Goal: Task Accomplishment & Management: Manage account settings

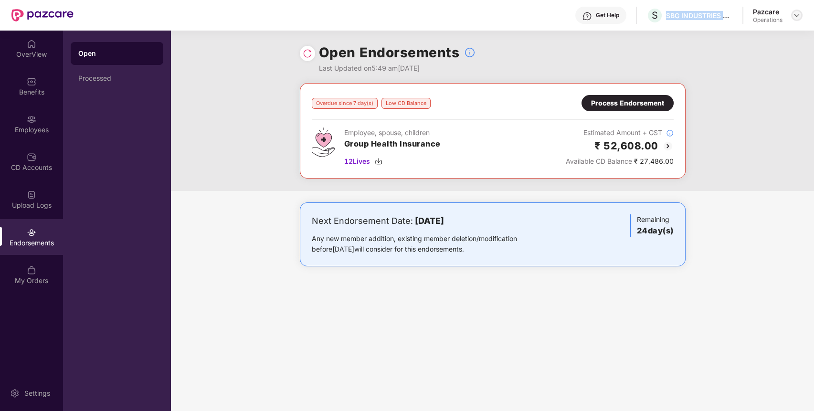
click at [794, 15] on img at bounding box center [797, 15] width 8 height 8
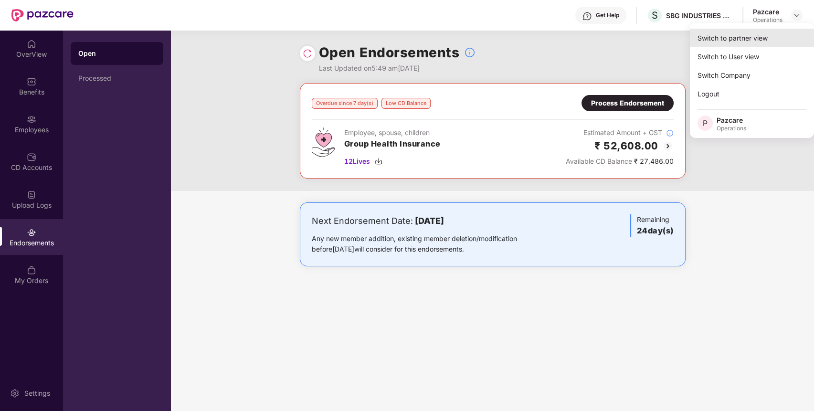
click at [751, 39] on div "Switch to partner view" at bounding box center [751, 38] width 124 height 19
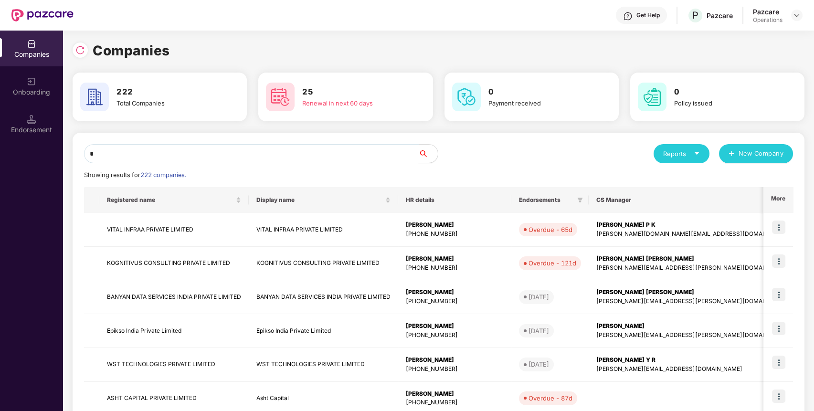
click at [238, 153] on input "*" at bounding box center [251, 153] width 334 height 19
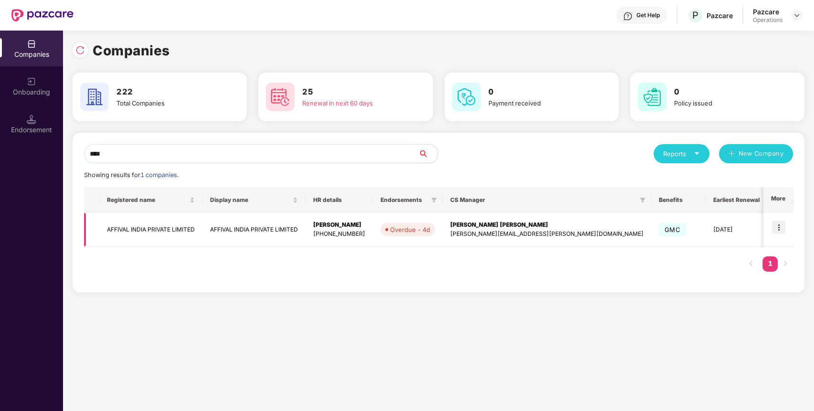
type input "****"
click at [777, 227] on img at bounding box center [778, 226] width 13 height 13
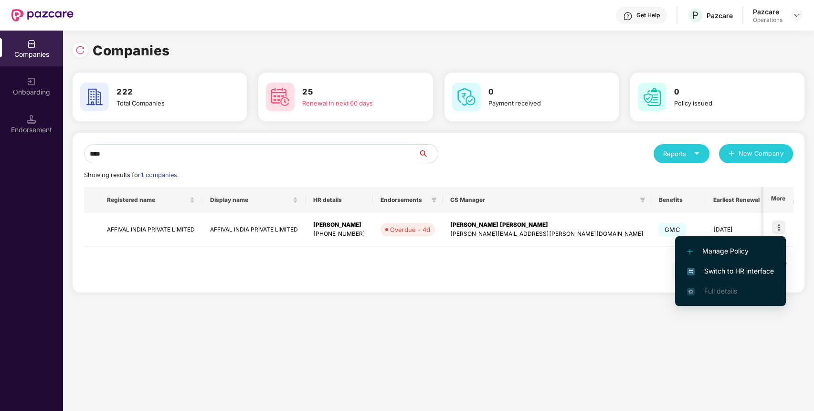
click at [718, 277] on li "Switch to HR interface" at bounding box center [730, 271] width 111 height 20
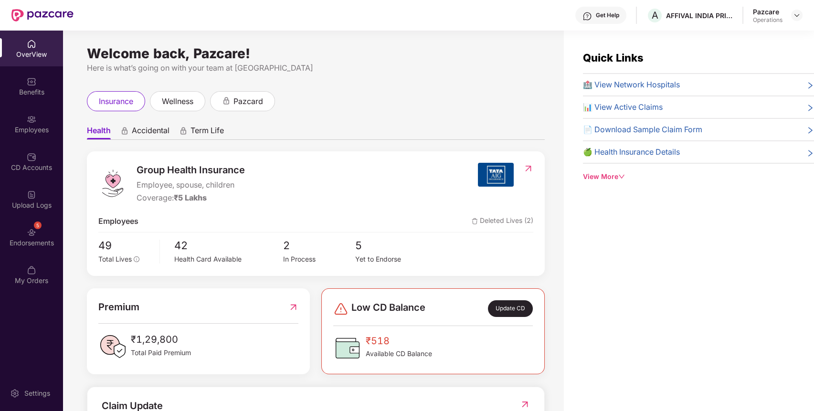
click at [23, 239] on div "Endorsements" at bounding box center [31, 243] width 63 height 10
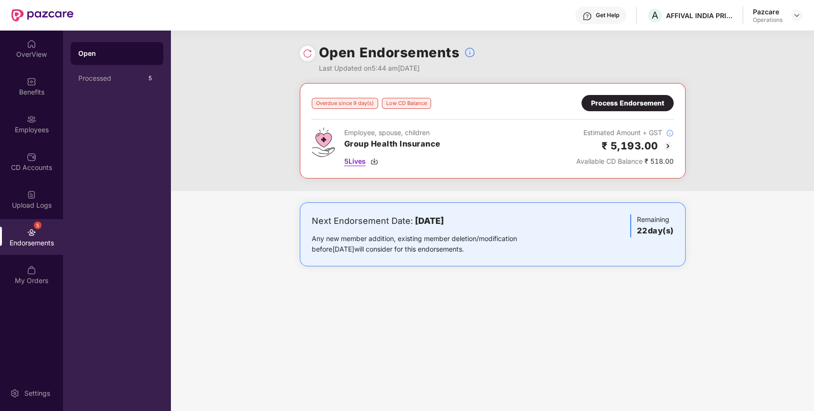
click at [376, 160] on img at bounding box center [374, 161] width 8 height 8
click at [603, 100] on div "Process Endorsement" at bounding box center [627, 103] width 73 height 10
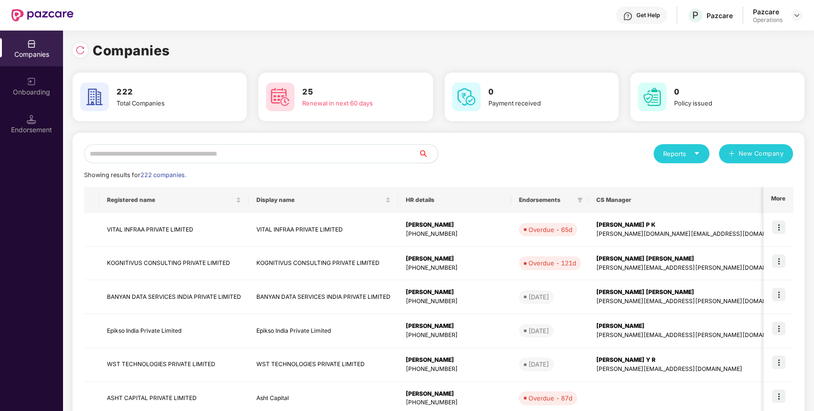
click at [334, 153] on input "text" at bounding box center [251, 153] width 334 height 19
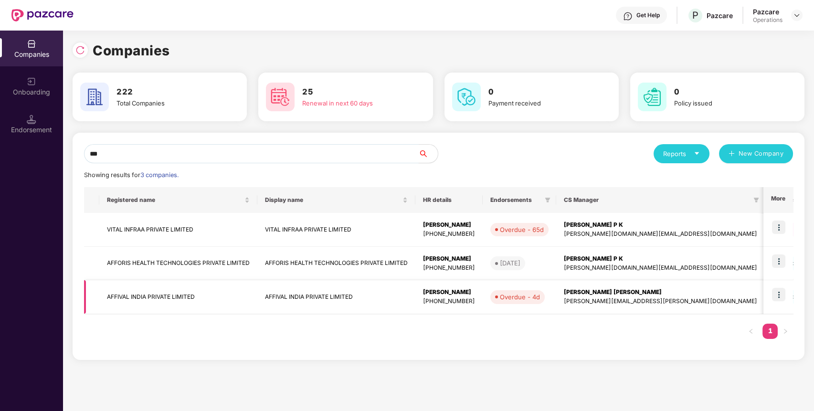
type input "***"
click at [134, 302] on td "AFFIVAL INDIA PRIVATE LIMITED" at bounding box center [178, 297] width 158 height 34
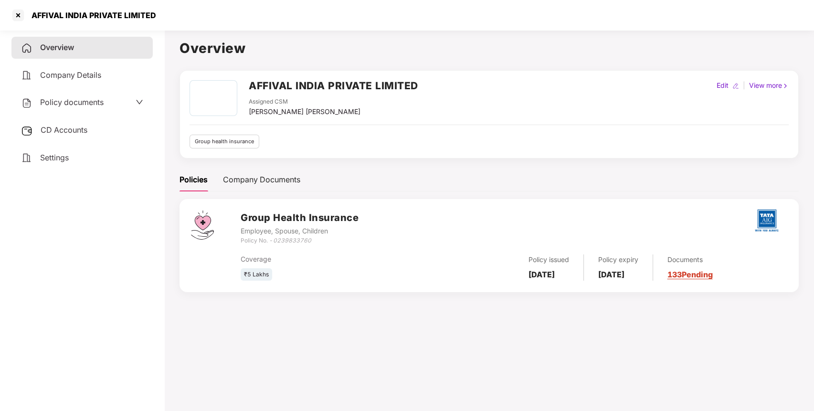
click at [69, 133] on span "CD Accounts" at bounding box center [64, 130] width 47 height 10
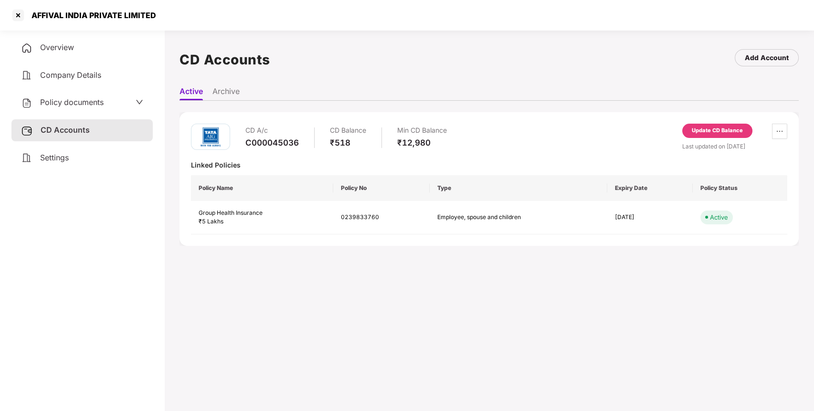
click at [711, 126] on div "Update CD Balance" at bounding box center [716, 130] width 51 height 9
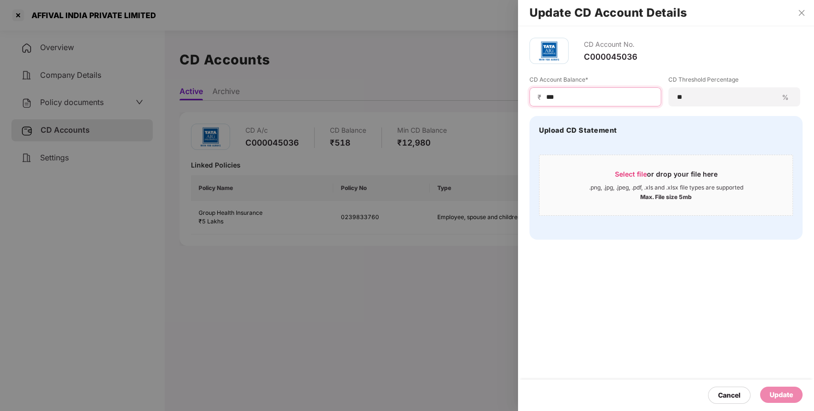
click at [593, 96] on input "***" at bounding box center [599, 97] width 108 height 10
click at [546, 96] on input "***" at bounding box center [599, 97] width 108 height 10
type input "****"
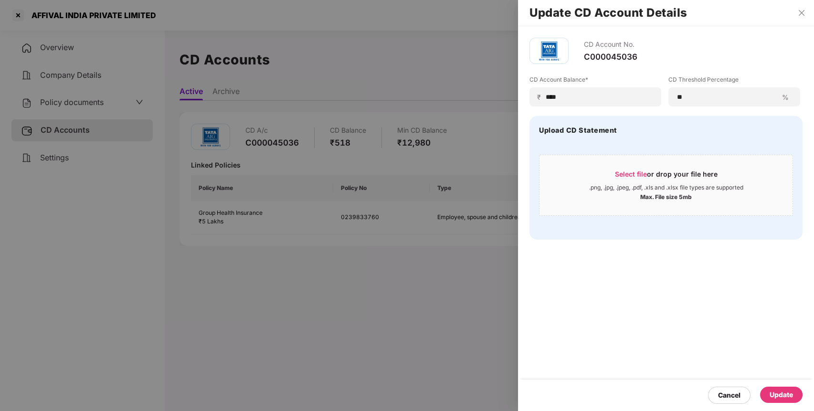
click at [783, 372] on div "Update" at bounding box center [780, 394] width 23 height 10
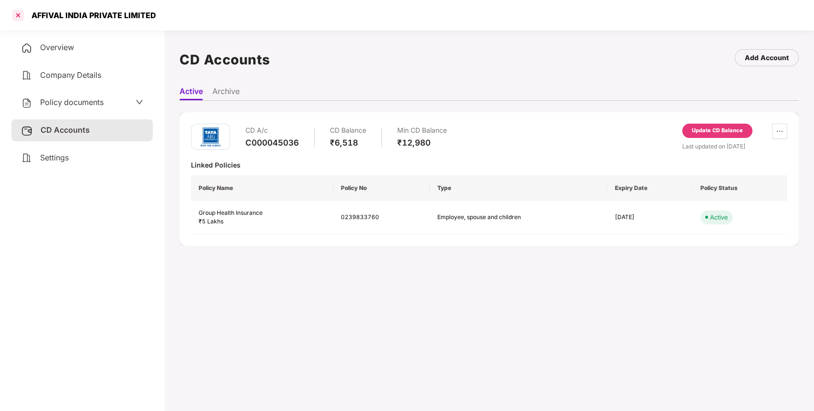
click at [16, 15] on div at bounding box center [17, 15] width 15 height 15
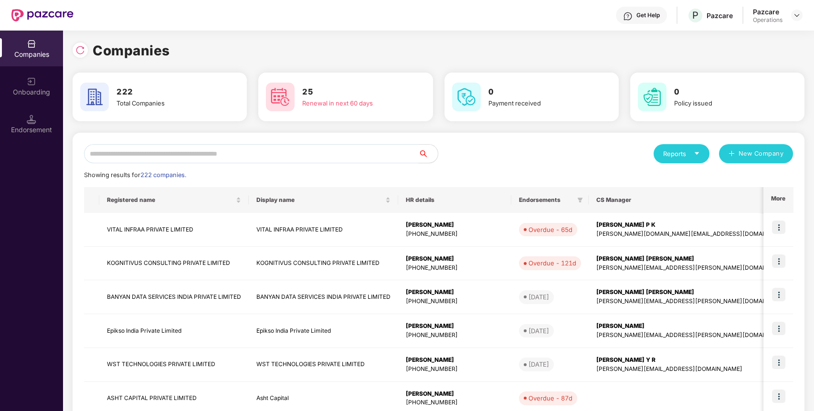
click at [185, 152] on input "text" at bounding box center [251, 153] width 334 height 19
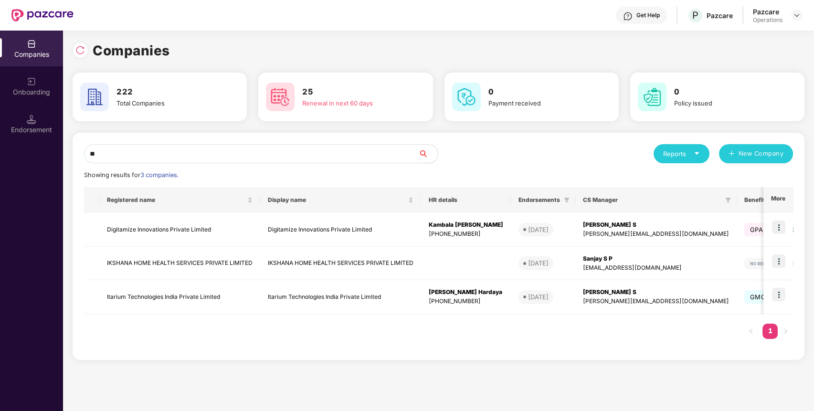
type input "*"
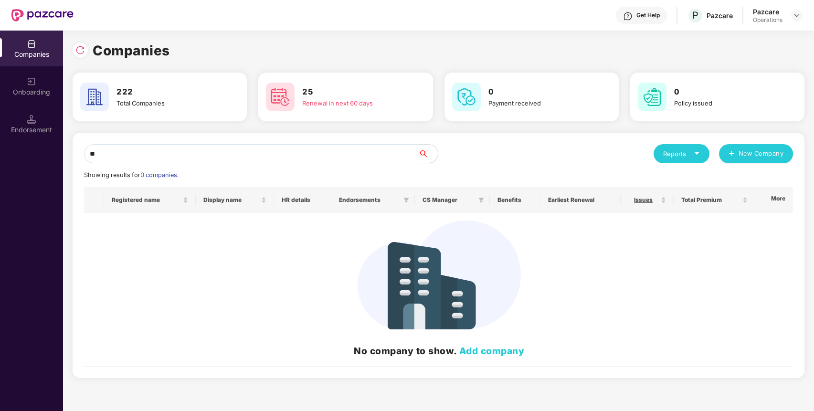
type input "*"
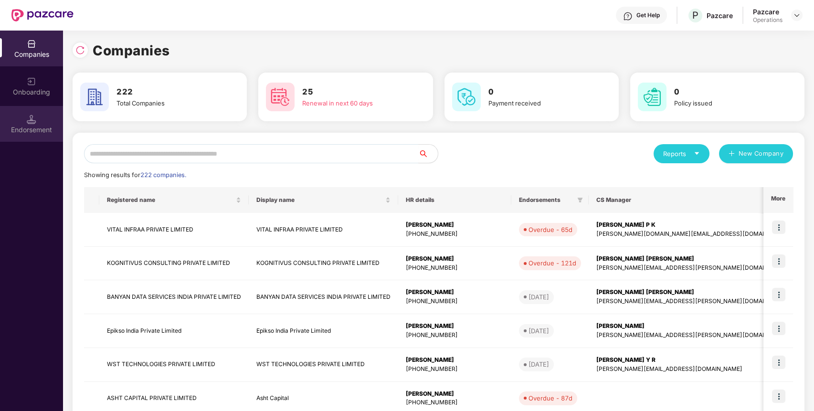
click at [29, 117] on img at bounding box center [32, 120] width 10 height 10
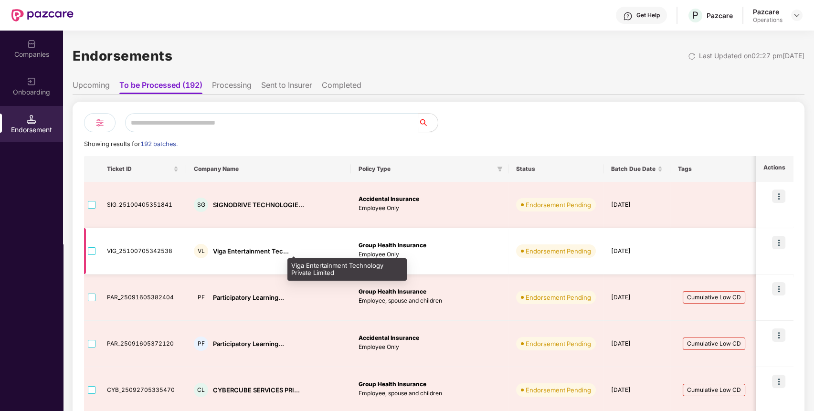
click at [253, 252] on div "Viga Entertainment Tec..." at bounding box center [251, 251] width 76 height 9
copy div "Viga Entertainment Tec..."
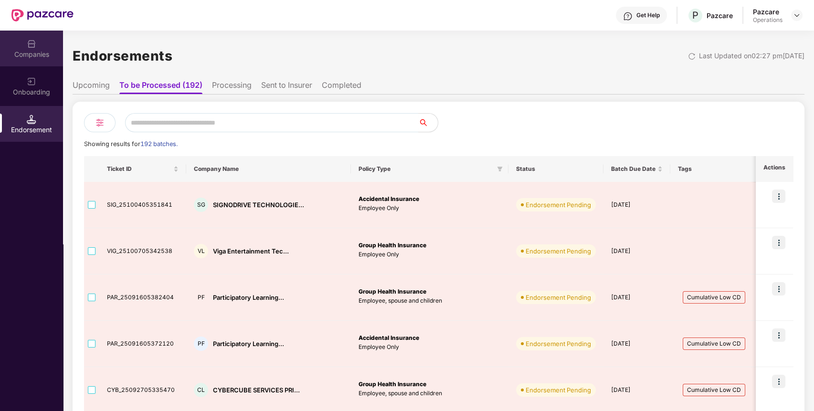
click at [35, 50] on div "Companies" at bounding box center [31, 55] width 63 height 10
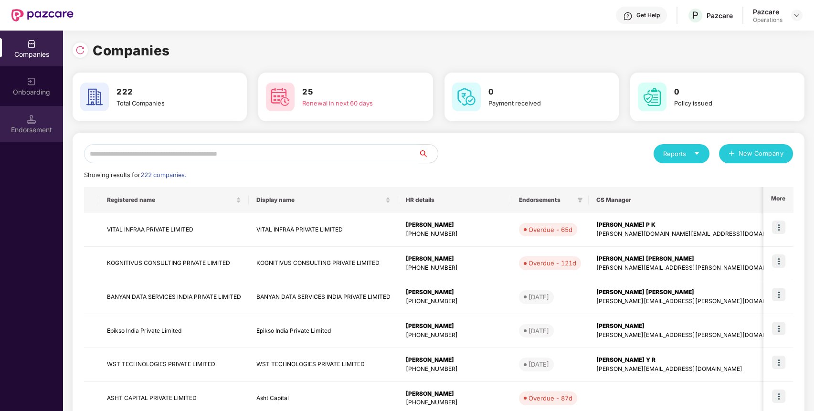
click at [19, 112] on div "Endorsement" at bounding box center [31, 124] width 63 height 36
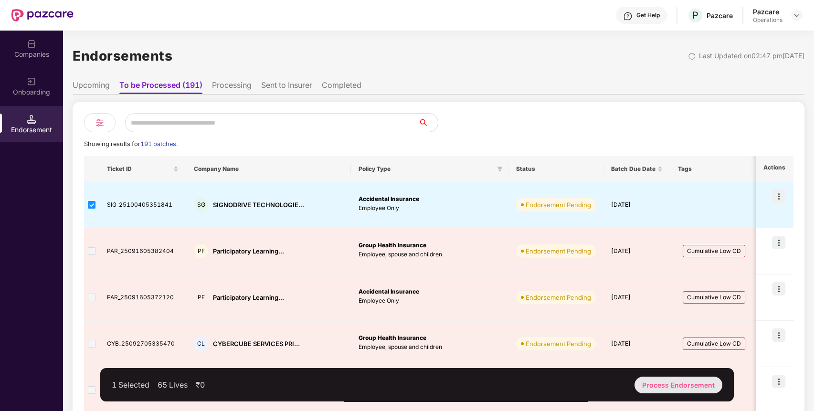
click at [670, 372] on div "Process Endorsement" at bounding box center [678, 384] width 88 height 17
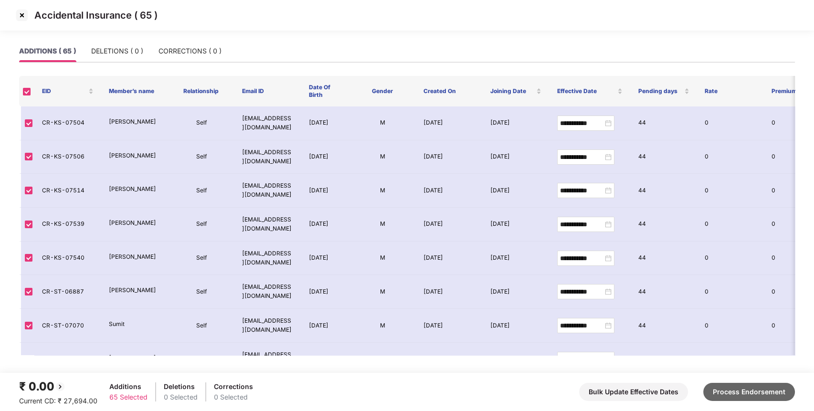
click at [747, 372] on button "Process Endorsement" at bounding box center [749, 392] width 92 height 18
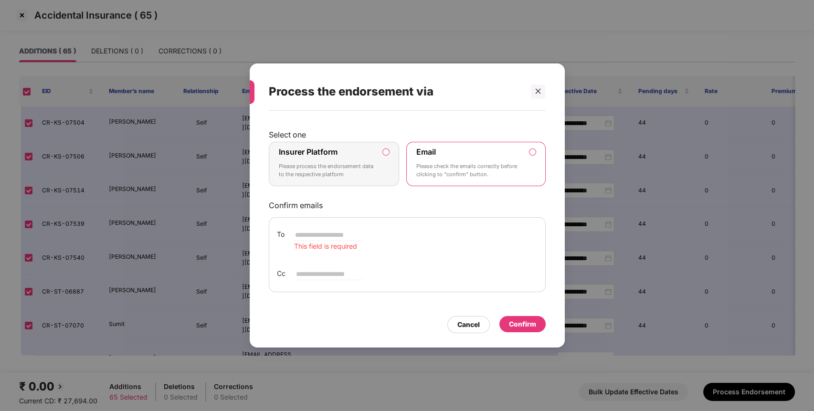
click at [390, 150] on label "Insurer Platform Please process the endorsement data to the respective platform" at bounding box center [334, 164] width 131 height 45
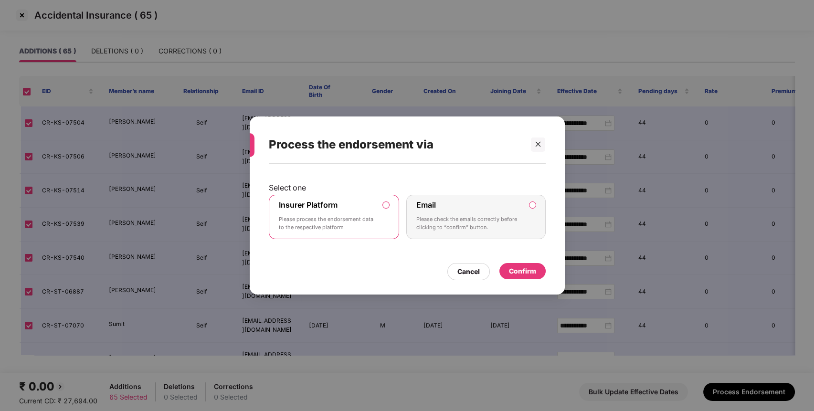
click at [509, 267] on div "Confirm" at bounding box center [522, 271] width 27 height 10
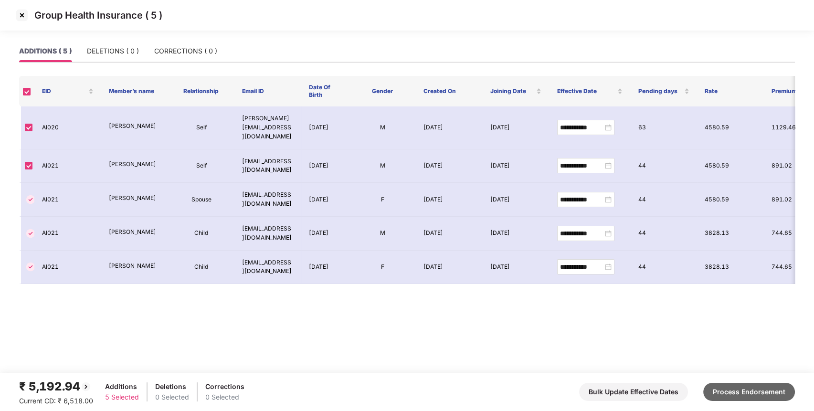
click at [734, 386] on button "Process Endorsement" at bounding box center [749, 392] width 92 height 18
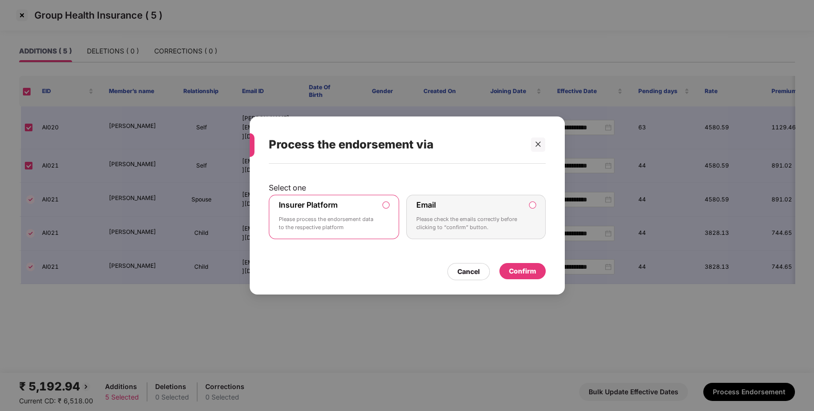
click at [532, 272] on div "Confirm" at bounding box center [522, 271] width 27 height 10
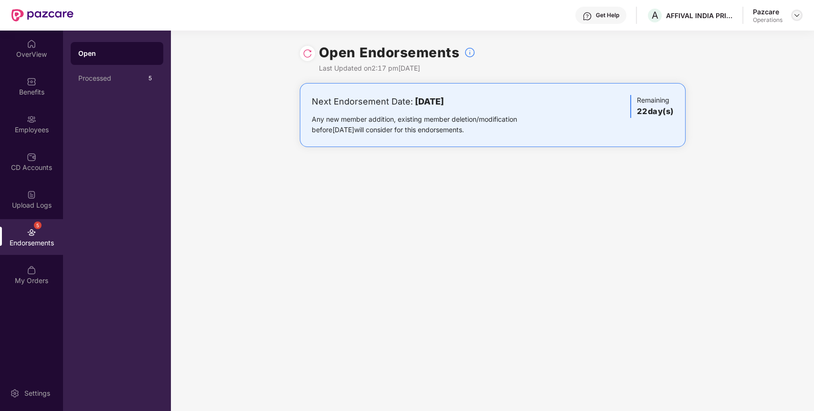
click at [797, 11] on img at bounding box center [797, 15] width 8 height 8
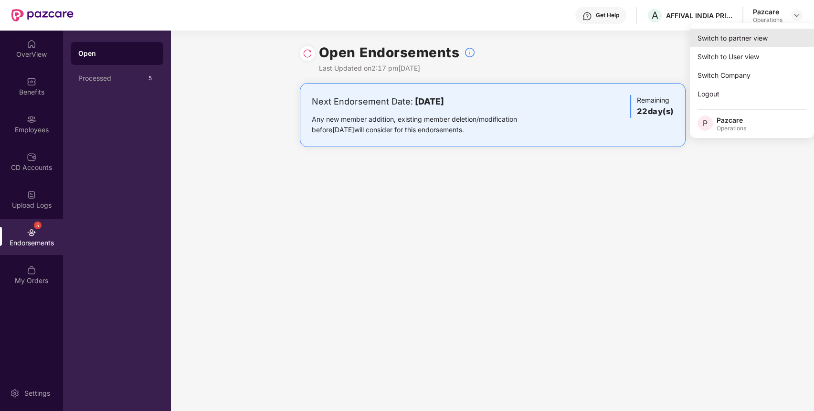
click at [750, 36] on div "Switch to partner view" at bounding box center [751, 38] width 124 height 19
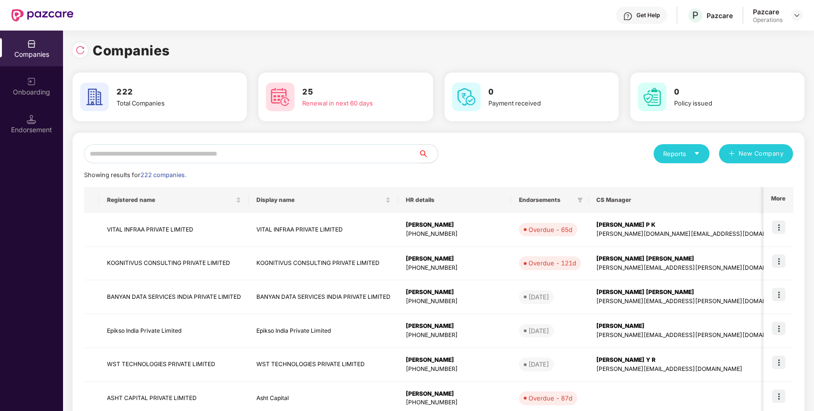
paste input "**********"
click at [383, 154] on input "**********" at bounding box center [251, 153] width 334 height 19
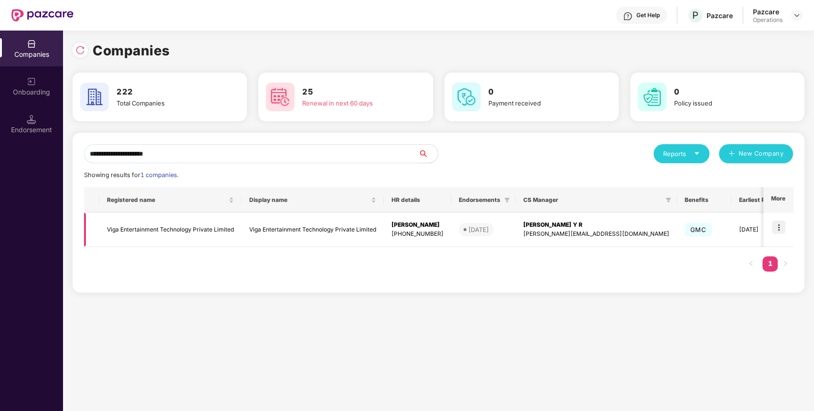
type input "**********"
click at [779, 228] on img at bounding box center [778, 226] width 13 height 13
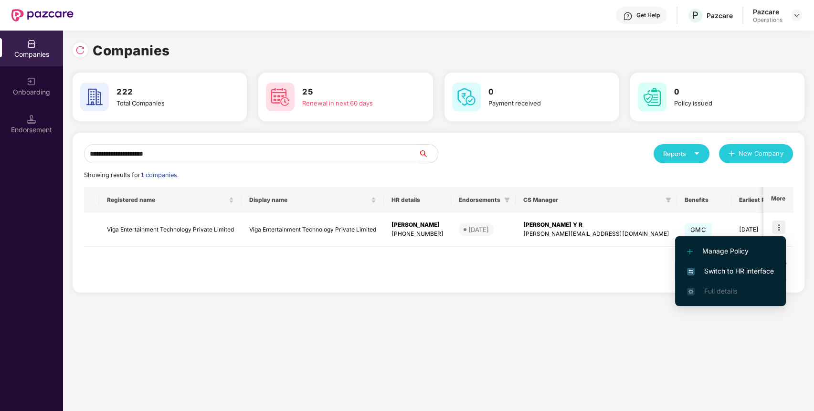
click at [718, 267] on span "Switch to HR interface" at bounding box center [730, 271] width 87 height 10
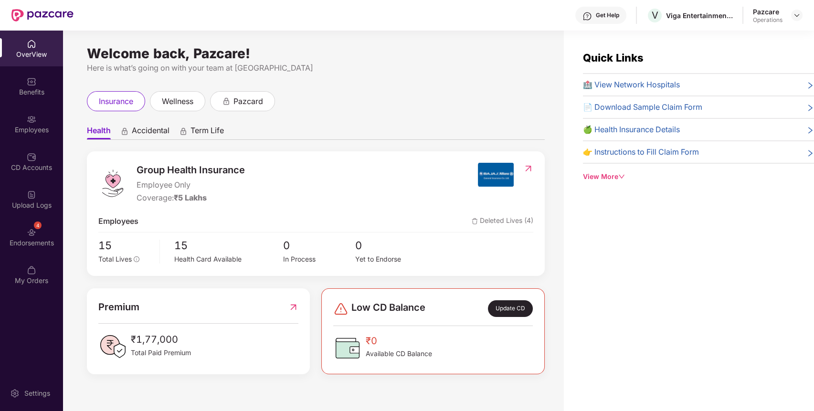
click at [19, 239] on div "Endorsements" at bounding box center [31, 243] width 63 height 10
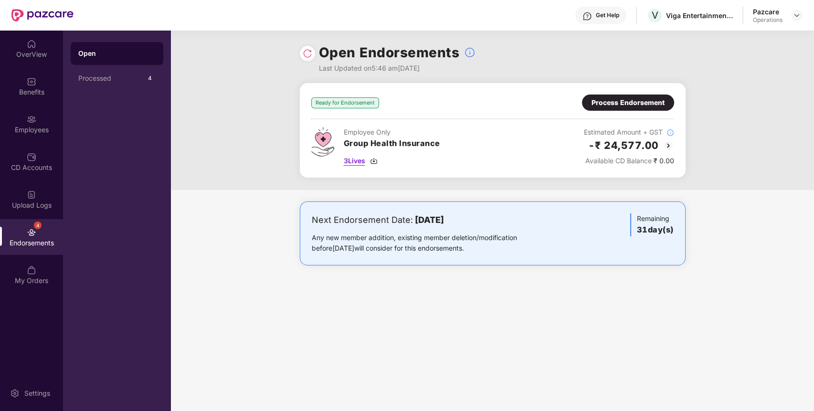
click at [376, 160] on img at bounding box center [374, 161] width 8 height 8
click at [618, 101] on div "Process Endorsement" at bounding box center [627, 102] width 73 height 10
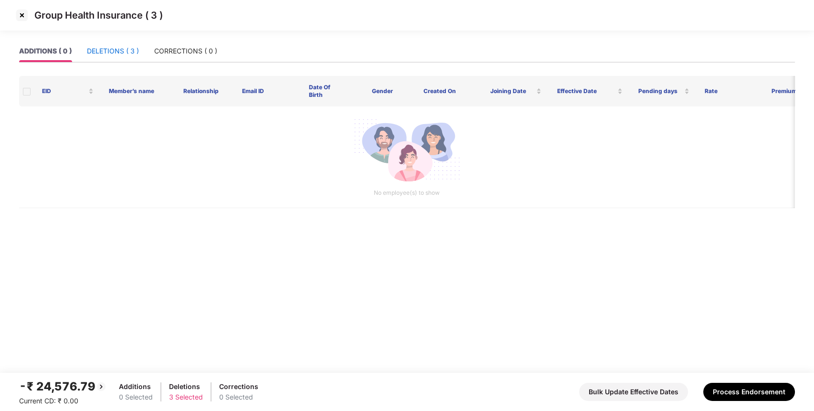
click at [119, 47] on div "DELETIONS ( 3 )" at bounding box center [113, 51] width 52 height 10
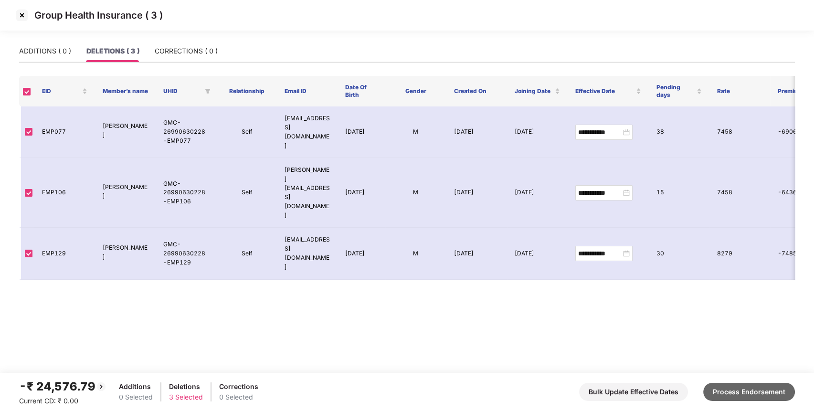
click at [763, 386] on button "Process Endorsement" at bounding box center [749, 392] width 92 height 18
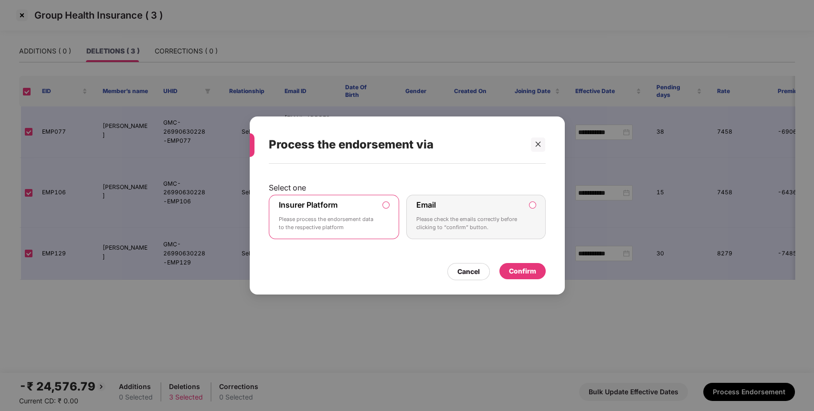
click at [521, 265] on div "Confirm" at bounding box center [522, 271] width 46 height 16
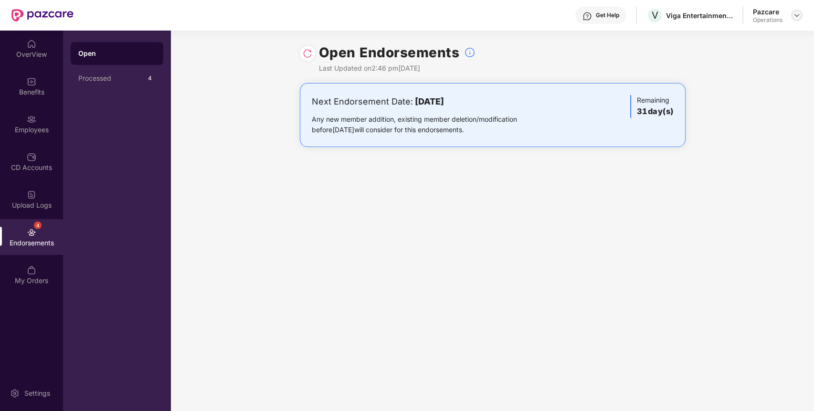
click at [795, 10] on div at bounding box center [796, 15] width 11 height 11
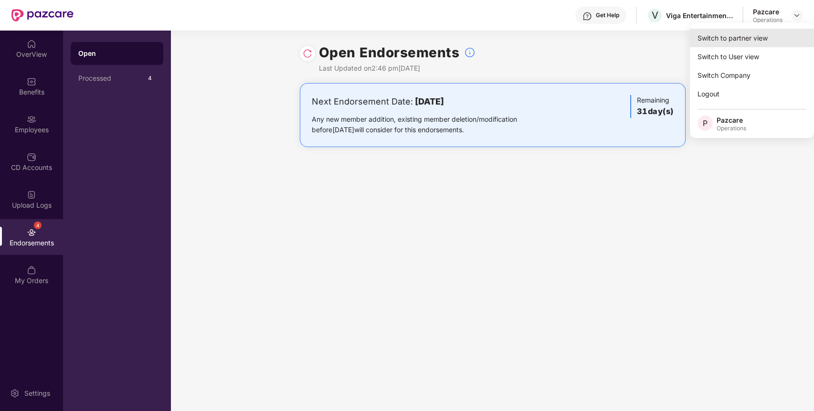
click at [740, 34] on div "Switch to partner view" at bounding box center [751, 38] width 124 height 19
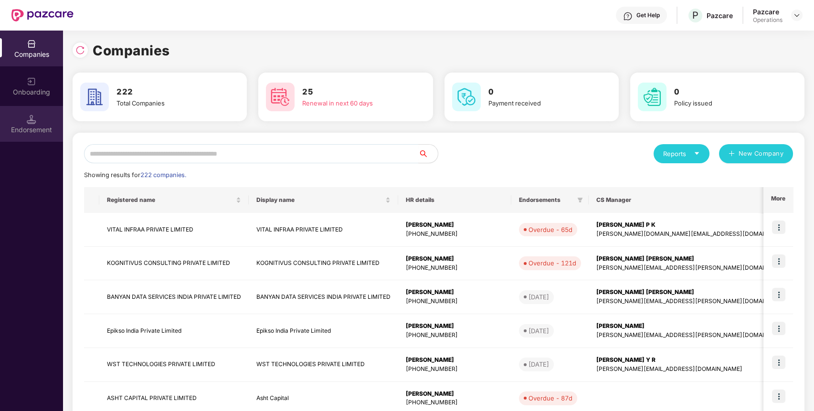
click at [31, 123] on img at bounding box center [32, 120] width 10 height 10
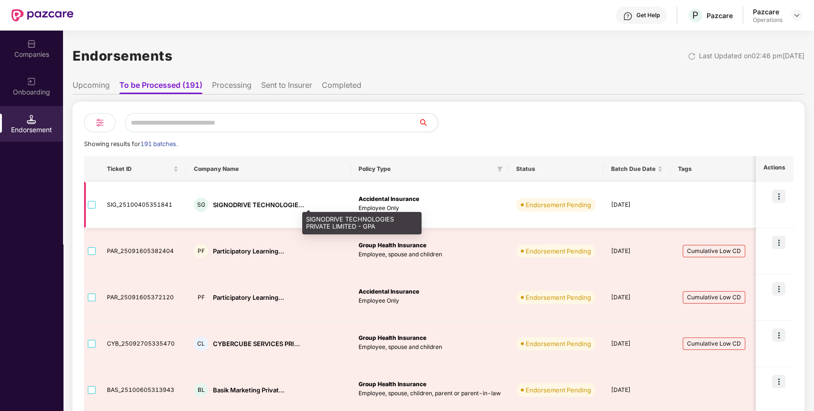
click at [241, 202] on div "SIGNODRIVE TECHNOLOGIE..." at bounding box center [258, 204] width 91 height 9
copy div "SIGNODRIVE TECHNOLOGIE..."
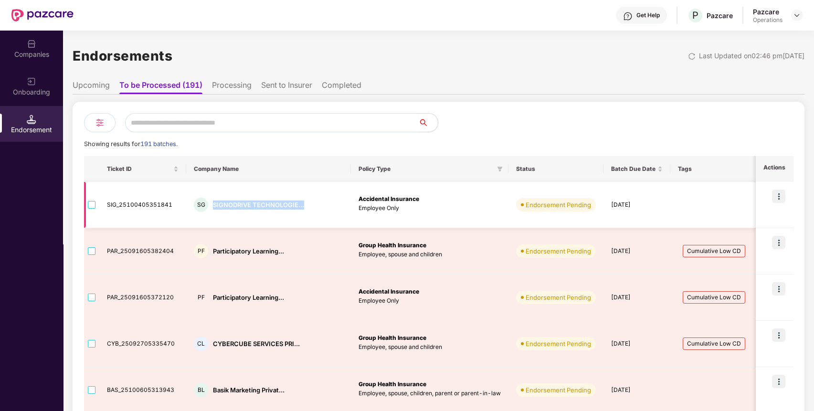
click at [777, 195] on img at bounding box center [778, 195] width 13 height 13
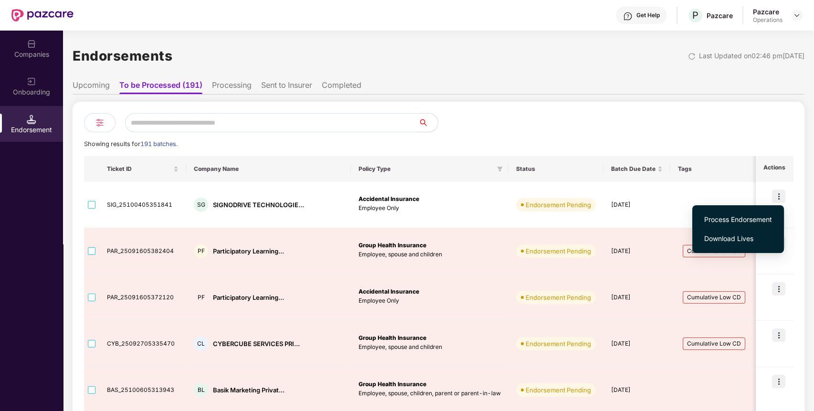
click at [735, 220] on span "Process Endorsement" at bounding box center [738, 219] width 68 height 10
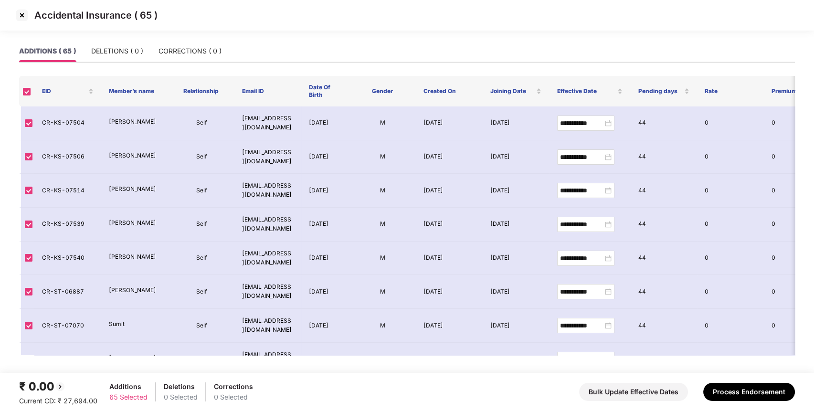
click at [22, 11] on img at bounding box center [21, 15] width 15 height 15
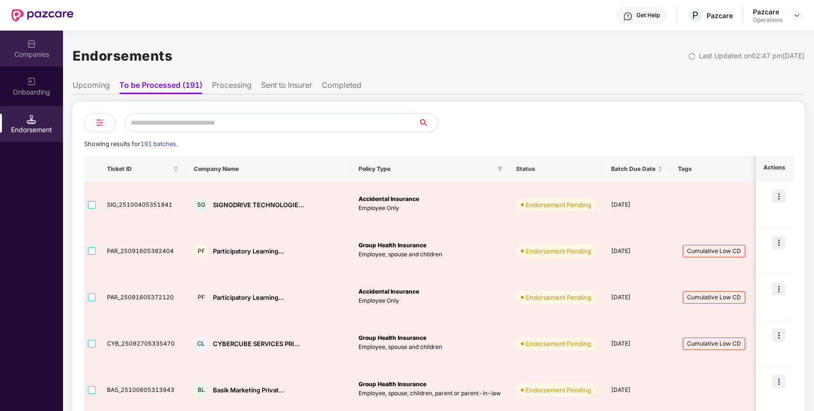
click at [33, 47] on img at bounding box center [32, 44] width 10 height 10
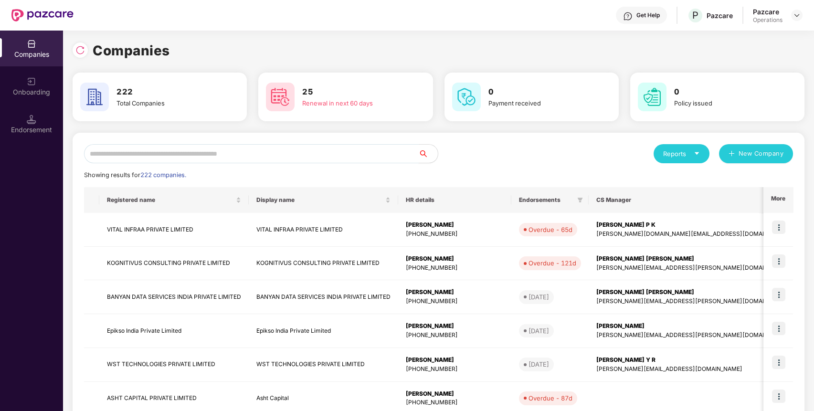
click at [315, 150] on input "text" at bounding box center [251, 153] width 334 height 19
paste input "**********"
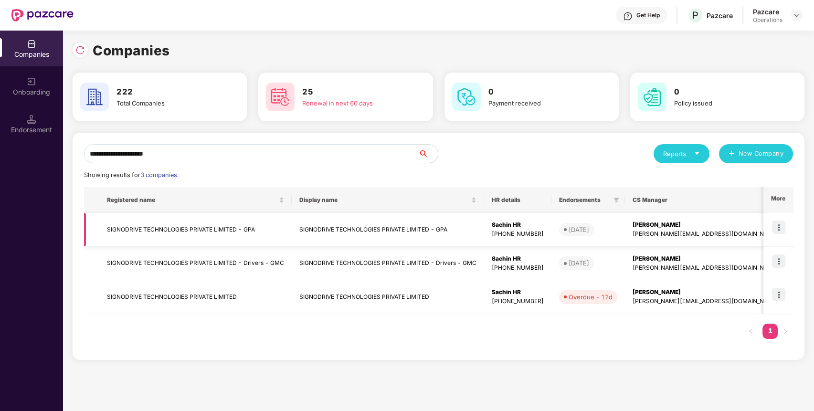
type input "**********"
click at [782, 223] on img at bounding box center [778, 226] width 13 height 13
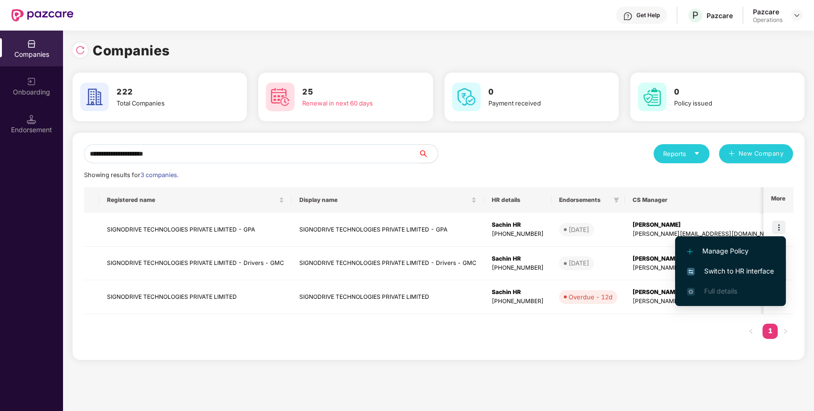
click at [741, 271] on span "Switch to HR interface" at bounding box center [730, 271] width 87 height 10
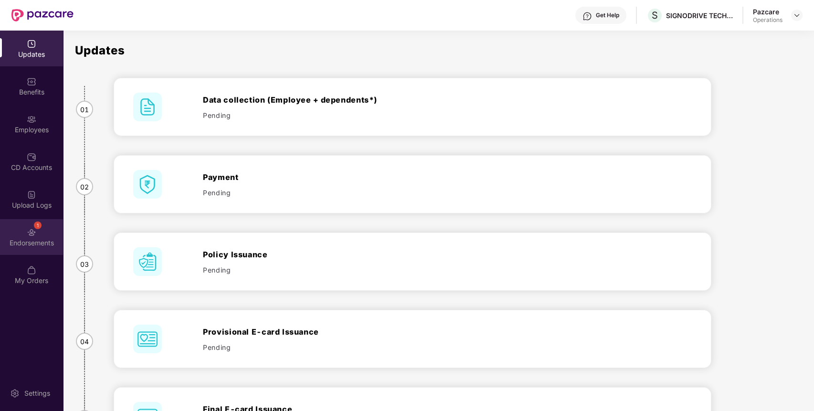
click at [40, 242] on div "Endorsements" at bounding box center [31, 243] width 63 height 10
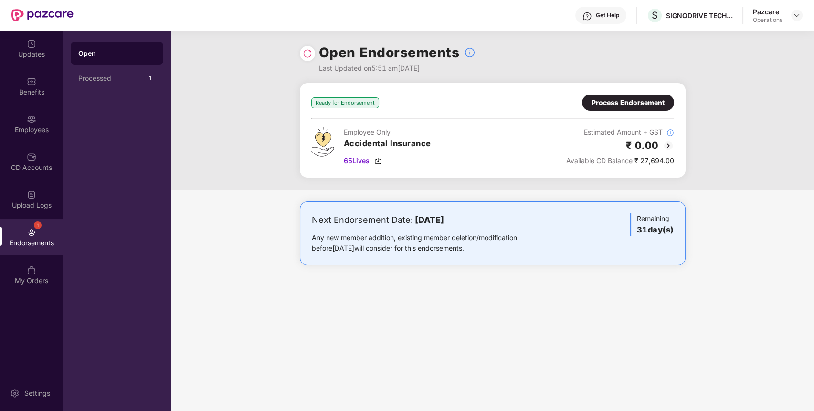
click at [671, 143] on img at bounding box center [667, 145] width 11 height 11
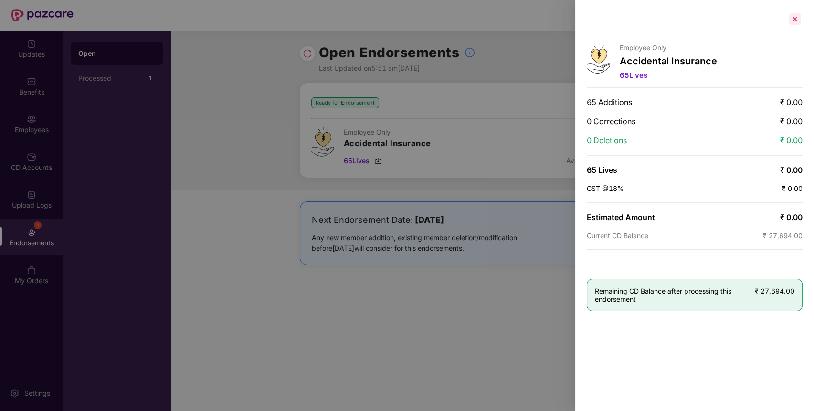
click at [791, 13] on div at bounding box center [794, 18] width 15 height 15
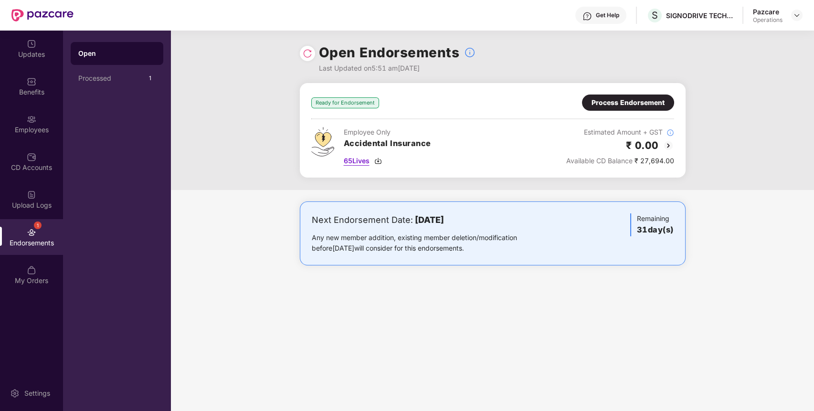
click at [379, 160] on img at bounding box center [378, 161] width 8 height 8
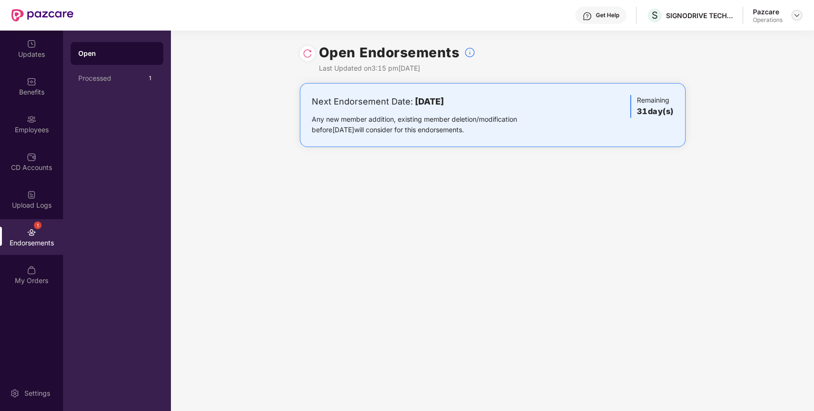
click at [799, 15] on img at bounding box center [797, 15] width 8 height 8
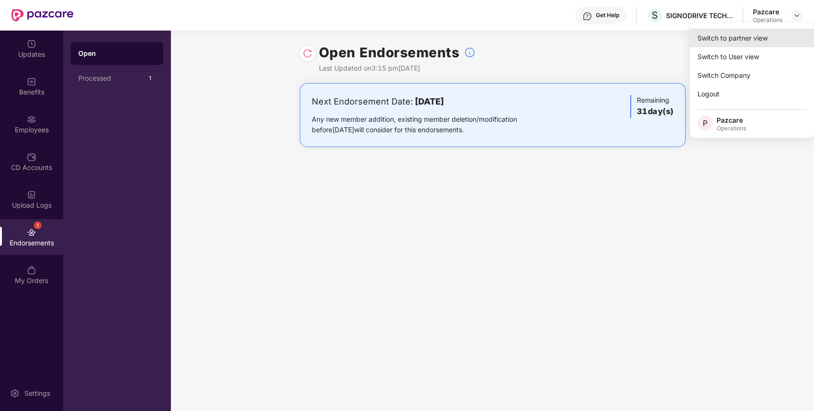
click at [727, 33] on div "Switch to partner view" at bounding box center [751, 38] width 124 height 19
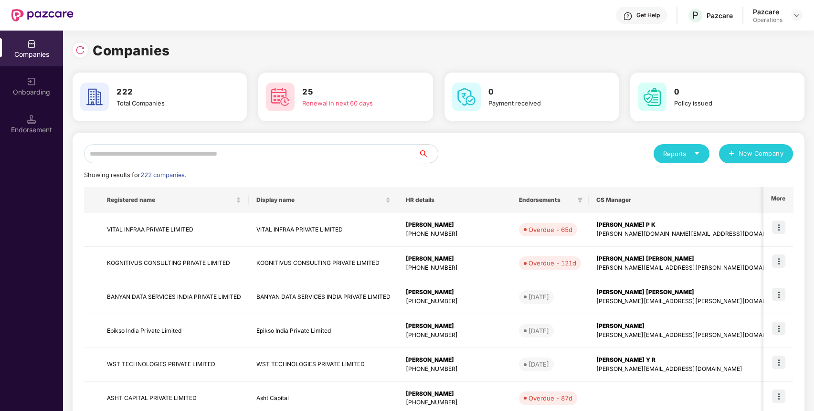
click at [313, 154] on input "text" at bounding box center [251, 153] width 334 height 19
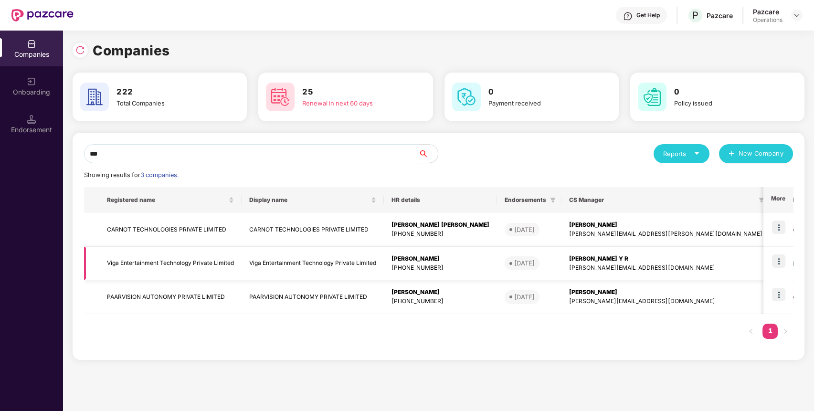
type input "***"
click at [169, 269] on td "Viga Entertainment Technology Private Limited" at bounding box center [170, 264] width 142 height 34
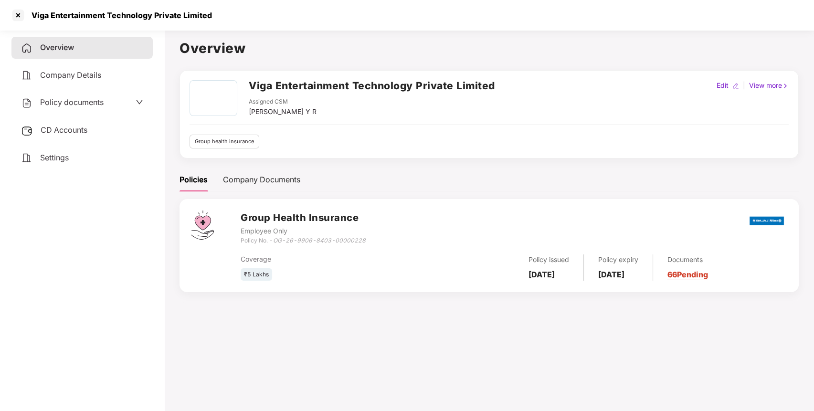
click at [53, 132] on span "CD Accounts" at bounding box center [64, 130] width 47 height 10
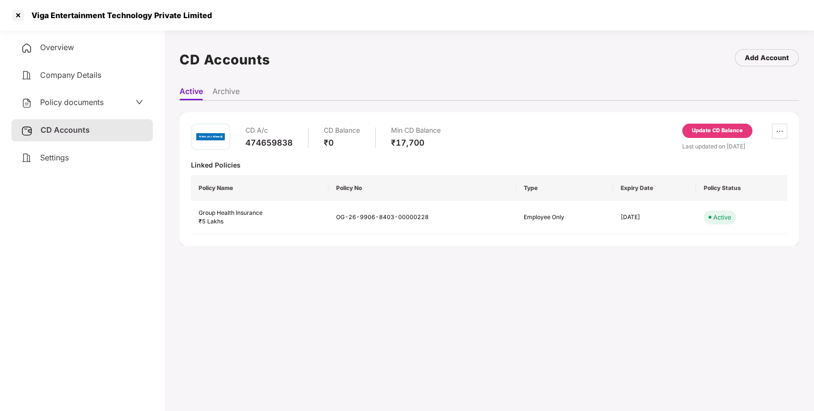
click at [728, 125] on div "Update CD Balance" at bounding box center [717, 131] width 70 height 14
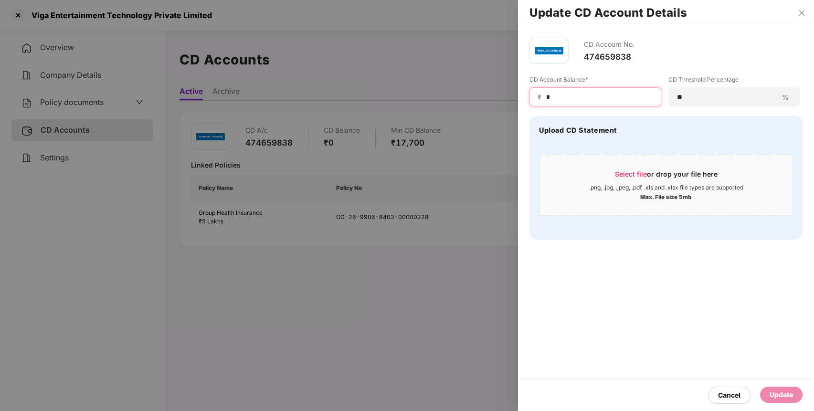
click at [570, 94] on input "*" at bounding box center [599, 97] width 108 height 10
type input "*****"
click at [780, 389] on div "Update" at bounding box center [780, 394] width 23 height 10
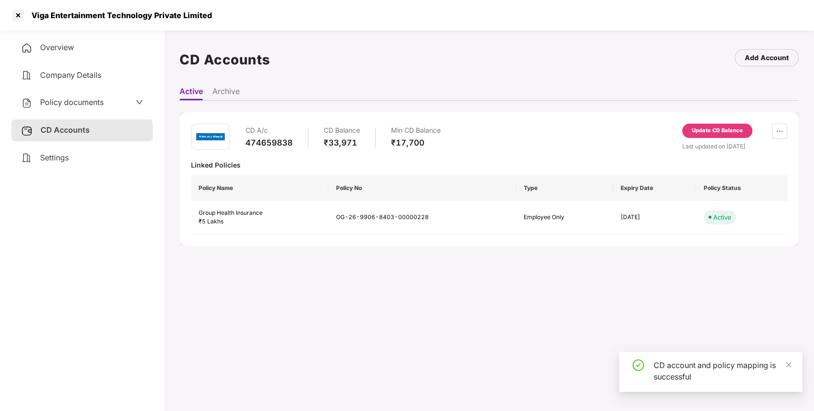
click at [78, 104] on span "Policy documents" at bounding box center [71, 102] width 63 height 10
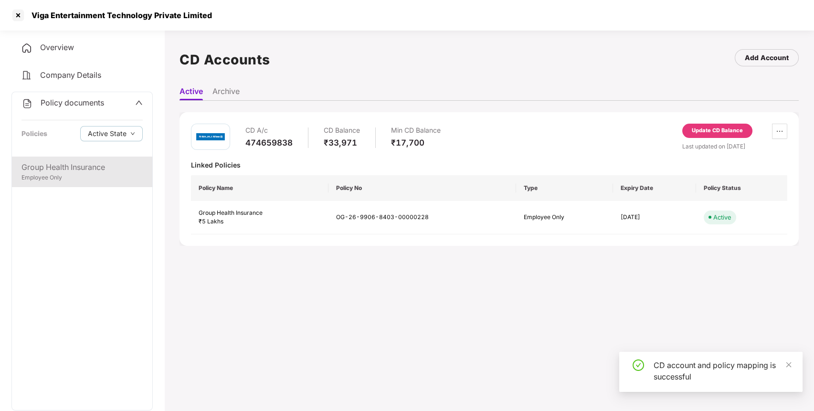
click at [40, 175] on div "Employee Only" at bounding box center [81, 177] width 121 height 9
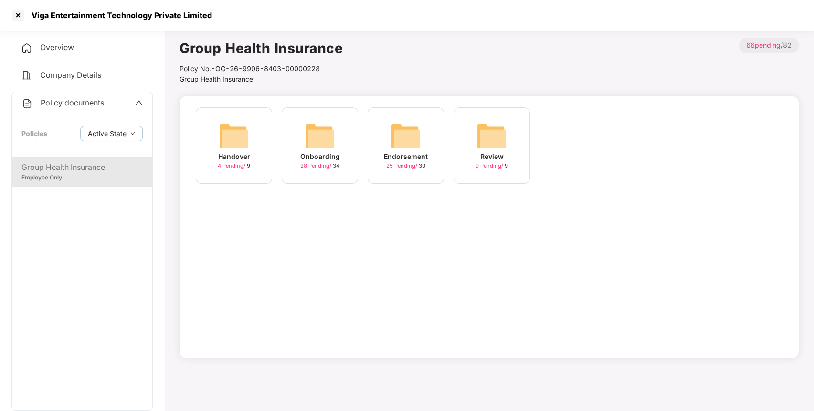
click at [396, 136] on img at bounding box center [405, 136] width 31 height 31
click at [399, 122] on img at bounding box center [405, 136] width 31 height 31
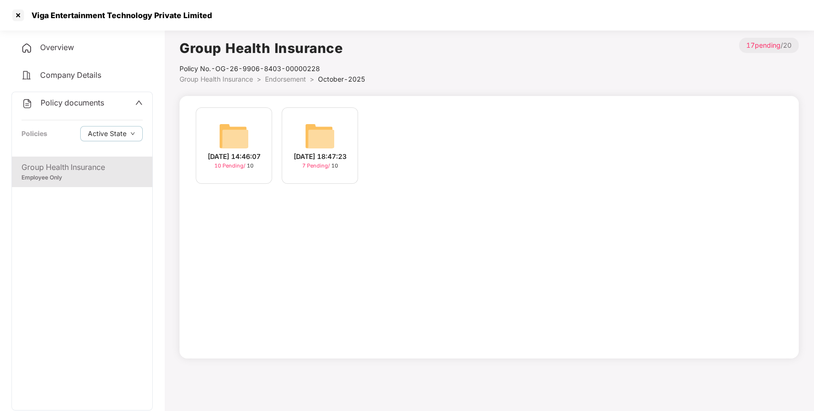
click at [237, 135] on img at bounding box center [234, 136] width 31 height 31
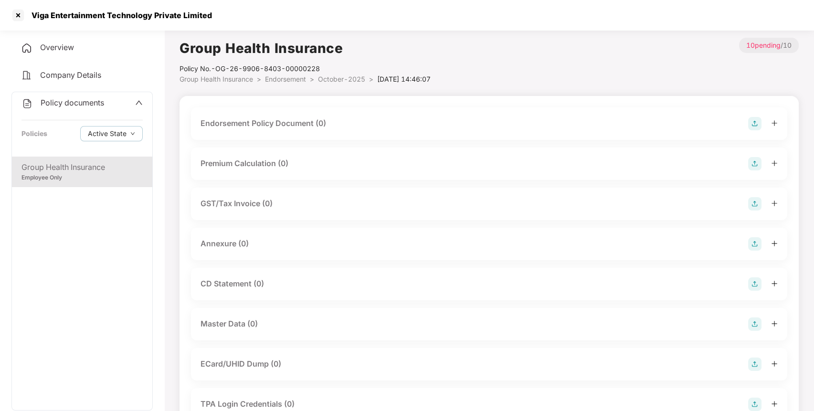
click at [751, 125] on img at bounding box center [754, 123] width 13 height 13
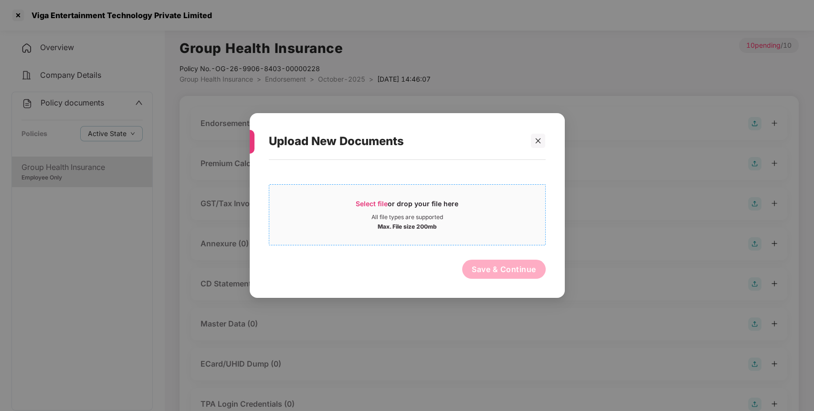
click at [366, 200] on span "Select file" at bounding box center [371, 203] width 32 height 8
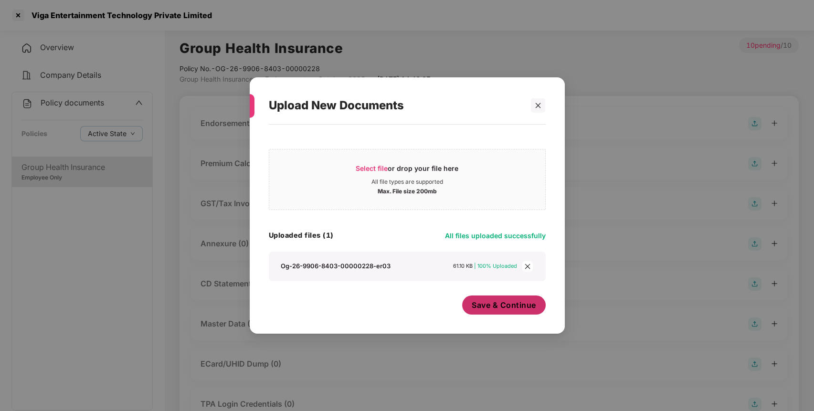
click at [509, 296] on button "Save & Continue" at bounding box center [504, 304] width 84 height 19
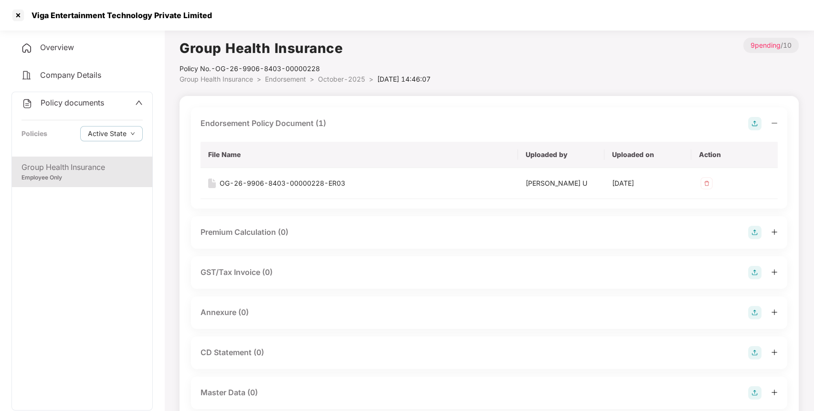
scroll to position [159, 0]
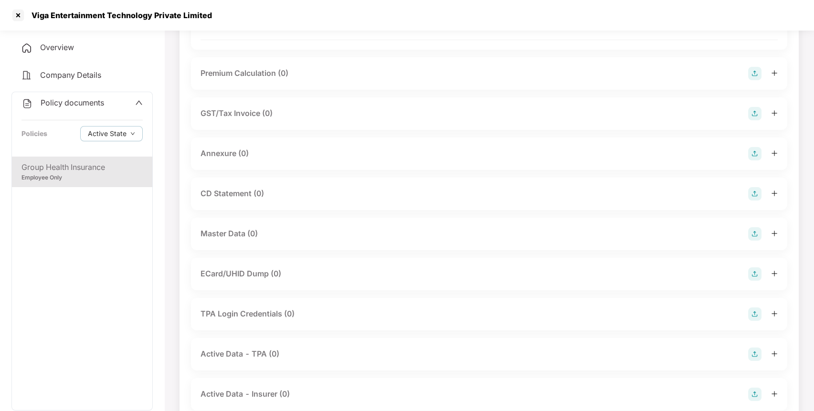
click at [760, 147] on img at bounding box center [754, 153] width 13 height 13
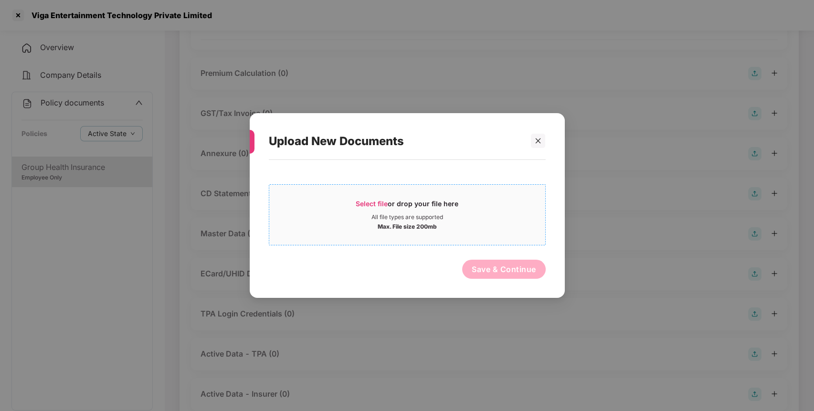
click at [365, 208] on div "Select file or drop your file here" at bounding box center [406, 206] width 103 height 14
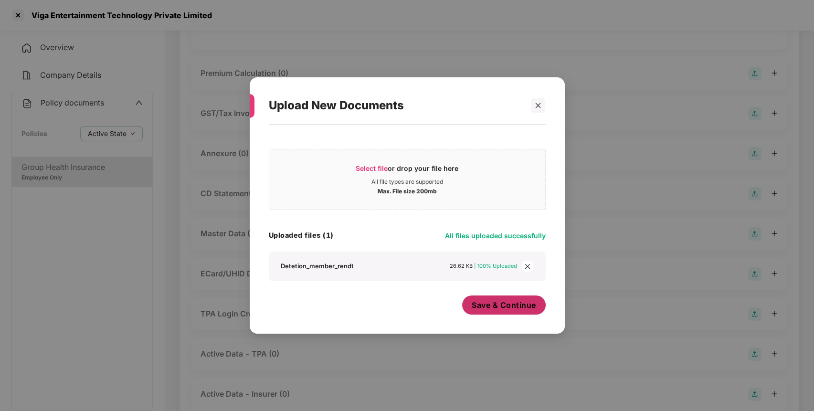
click at [504, 302] on span "Save & Continue" at bounding box center [503, 305] width 64 height 10
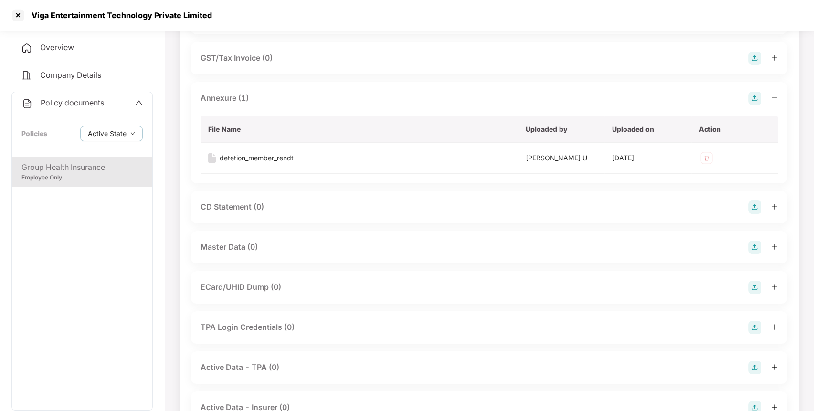
scroll to position [216, 0]
click at [756, 245] on img at bounding box center [754, 245] width 13 height 13
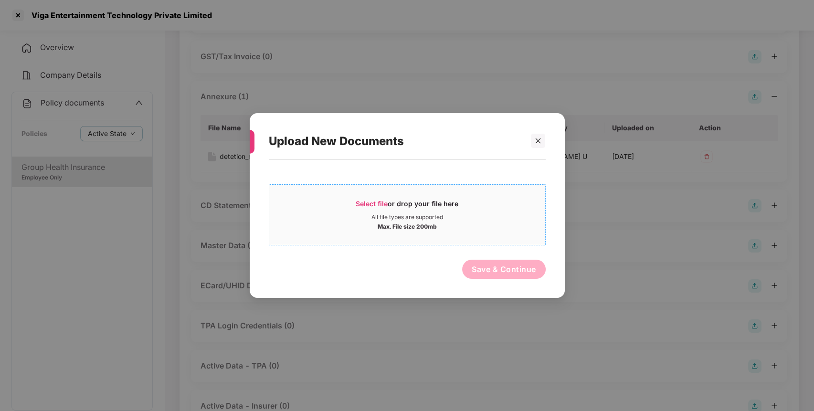
click at [355, 199] on span "Select file" at bounding box center [371, 203] width 32 height 8
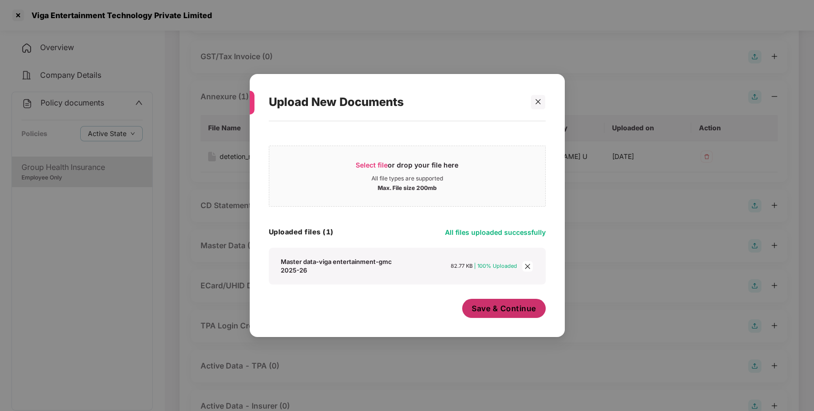
click at [492, 311] on span "Save & Continue" at bounding box center [503, 308] width 64 height 10
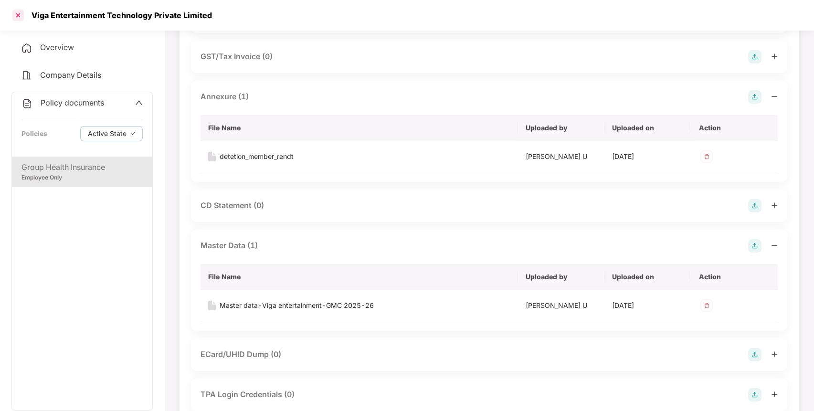
click at [15, 10] on div at bounding box center [17, 15] width 15 height 15
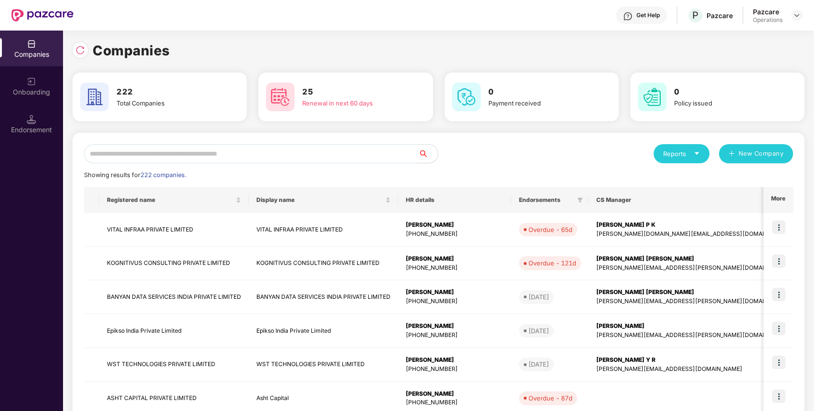
scroll to position [0, 0]
click at [251, 147] on input "text" at bounding box center [251, 153] width 334 height 19
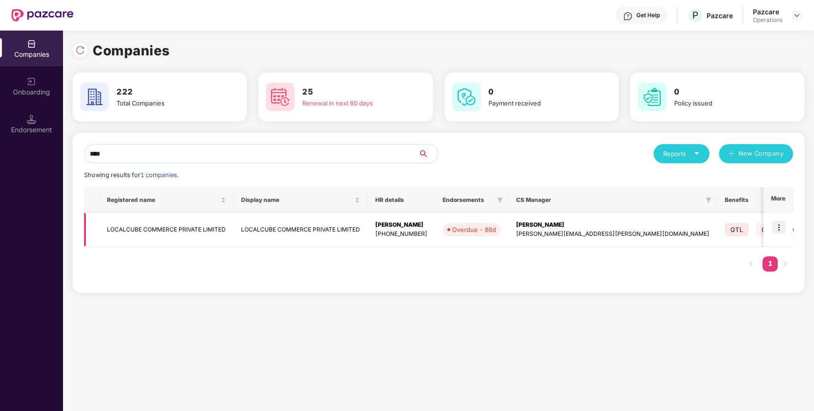
type input "****"
click at [175, 219] on td "LOCALCUBE COMMERCE PRIVATE LIMITED" at bounding box center [166, 230] width 134 height 34
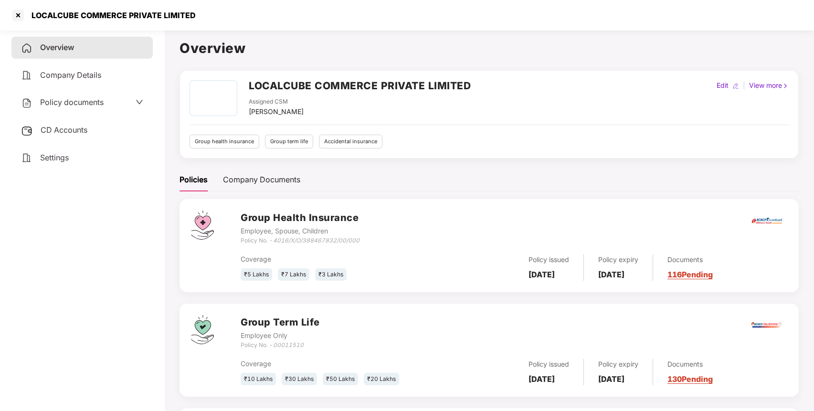
click at [58, 125] on span "CD Accounts" at bounding box center [64, 130] width 47 height 10
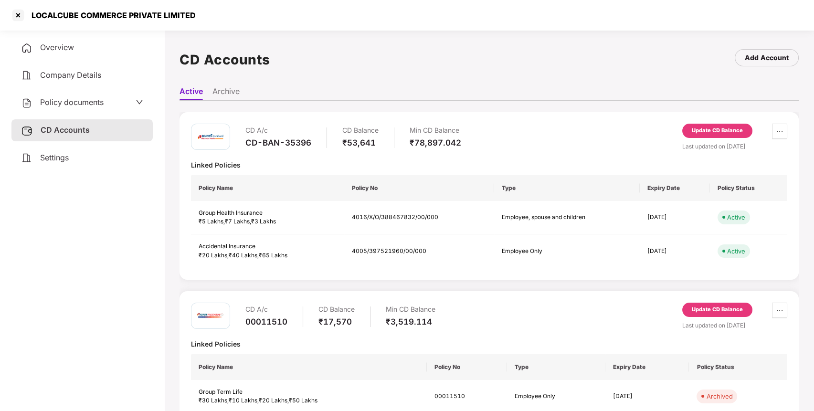
click at [271, 143] on div "CD-BAN-35396" at bounding box center [278, 142] width 66 height 10
copy div "CD-BAN-35396"
click at [40, 16] on div "LOCALCUBE COMMERCE PRIVATE LIMITED" at bounding box center [111, 15] width 170 height 10
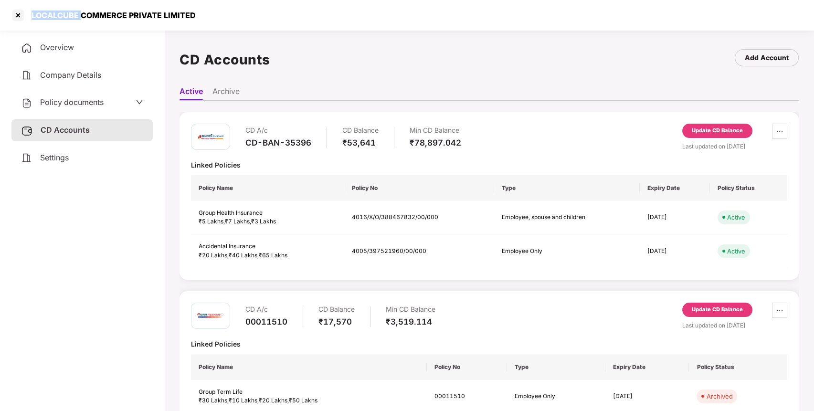
click at [40, 16] on div "LOCALCUBE COMMERCE PRIVATE LIMITED" at bounding box center [111, 15] width 170 height 10
copy div "LOCALCUBE COMMERCE PRIVATE LIMITED"
click at [40, 16] on div "LOCALCUBE COMMERCE PRIVATE LIMITED" at bounding box center [111, 15] width 170 height 10
click at [19, 11] on div at bounding box center [17, 15] width 15 height 15
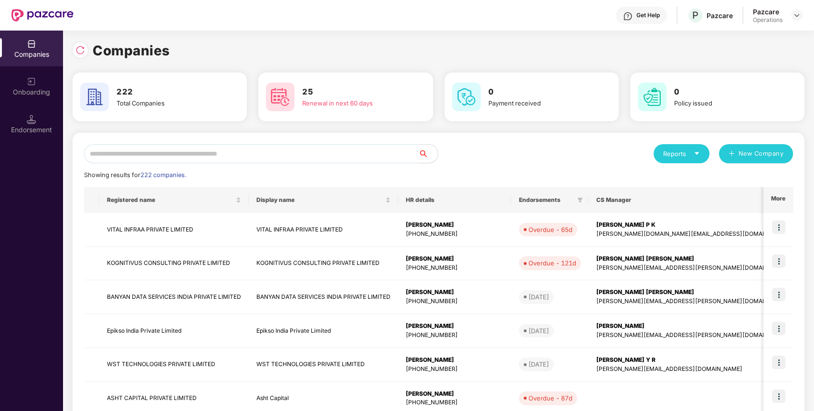
paste input "**********"
click at [232, 153] on input "text" at bounding box center [251, 153] width 334 height 19
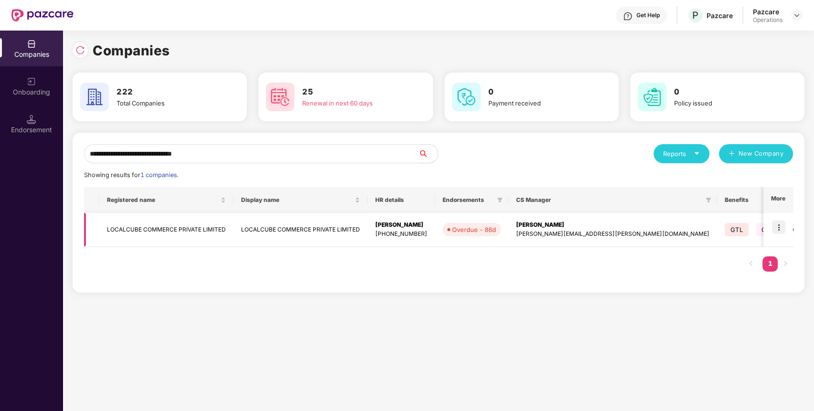
type input "**********"
click at [781, 221] on img at bounding box center [778, 226] width 13 height 13
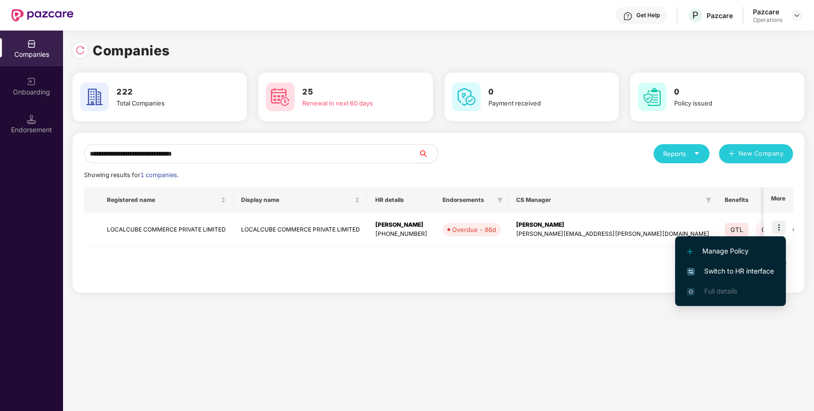
click at [723, 275] on span "Switch to HR interface" at bounding box center [730, 271] width 87 height 10
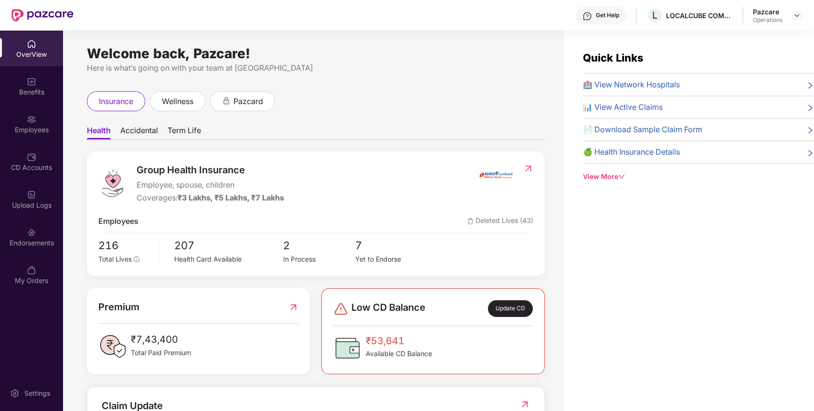
click at [42, 237] on div "Endorsements" at bounding box center [31, 237] width 63 height 36
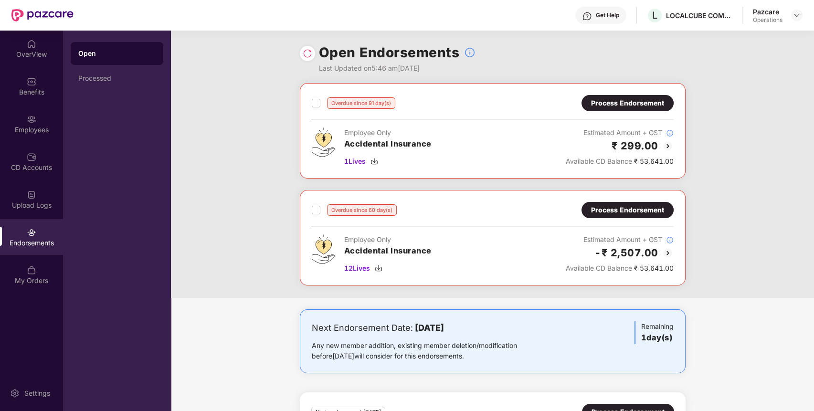
click at [667, 253] on img at bounding box center [667, 252] width 11 height 11
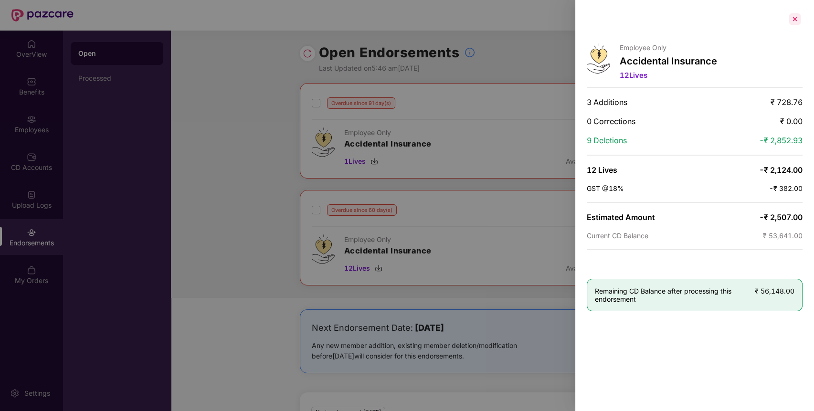
click at [794, 17] on div at bounding box center [794, 18] width 15 height 15
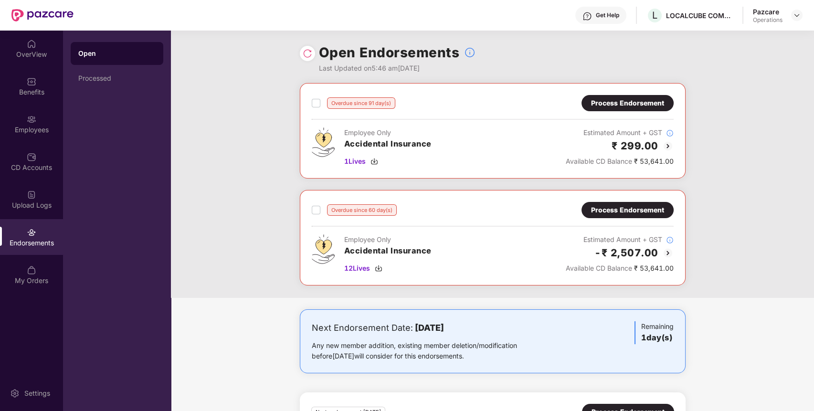
click at [667, 145] on img at bounding box center [667, 145] width 11 height 11
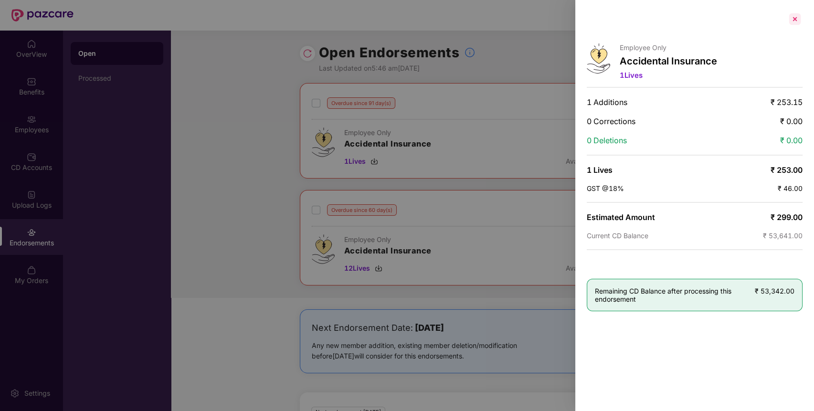
click at [794, 14] on div at bounding box center [794, 18] width 15 height 15
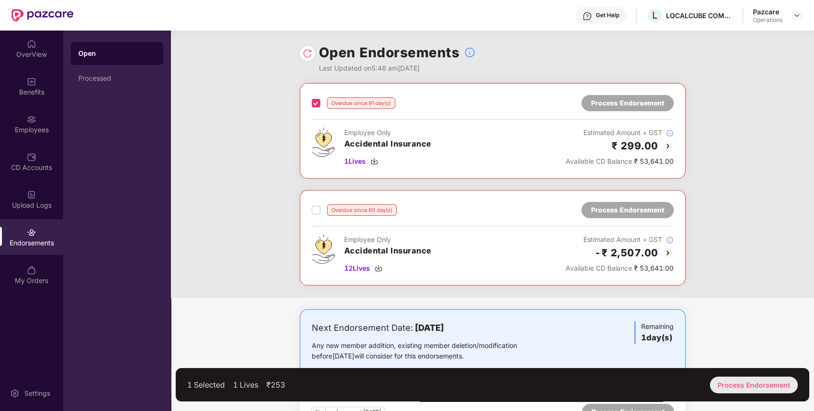
click at [733, 379] on div "Process Endorsement" at bounding box center [754, 384] width 88 height 17
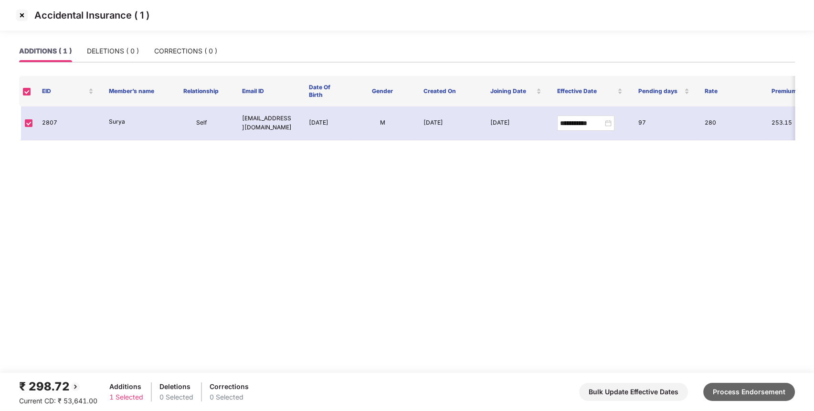
click at [751, 394] on button "Process Endorsement" at bounding box center [749, 392] width 92 height 18
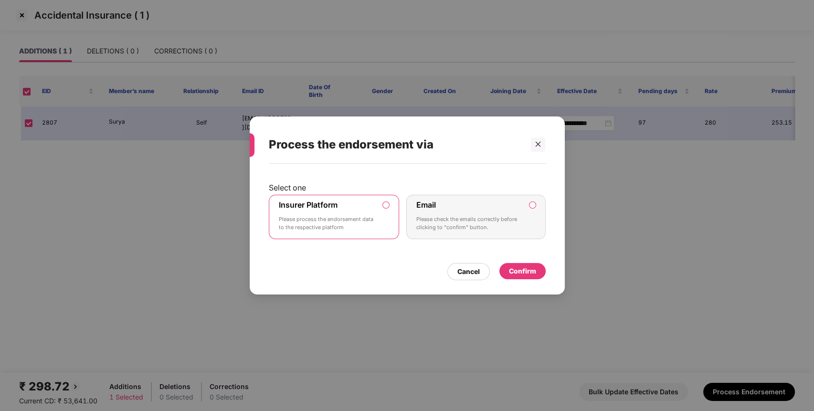
click at [525, 271] on div "Confirm" at bounding box center [522, 271] width 27 height 10
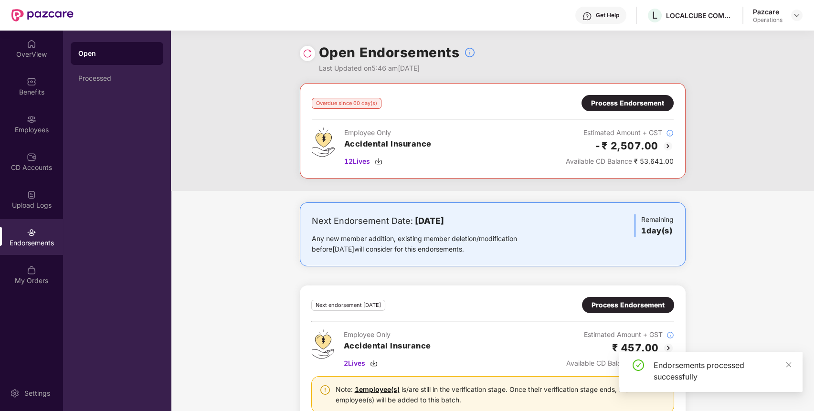
click at [607, 99] on div "Process Endorsement" at bounding box center [627, 103] width 73 height 10
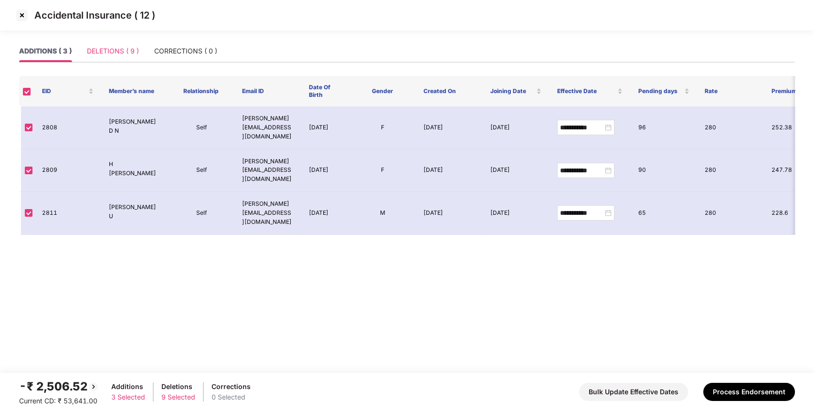
click at [130, 42] on div "DELETIONS ( 9 )" at bounding box center [113, 51] width 52 height 22
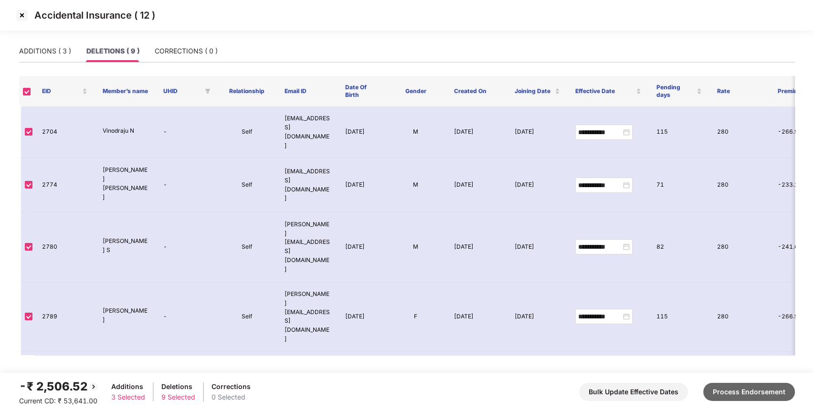
click at [745, 385] on button "Process Endorsement" at bounding box center [749, 392] width 92 height 18
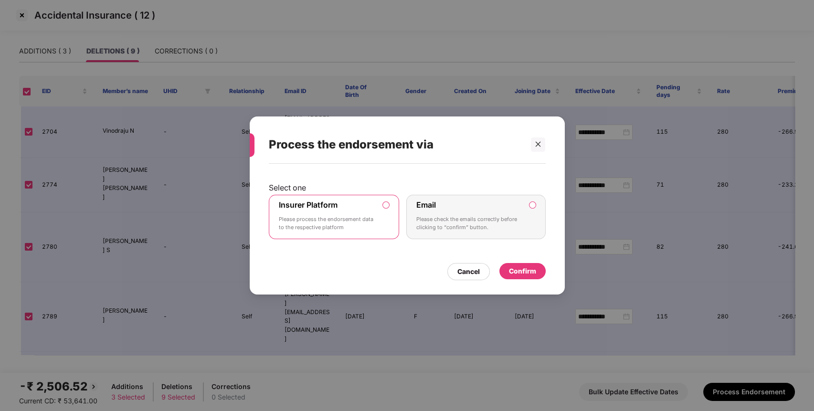
click at [515, 271] on div "Confirm" at bounding box center [522, 271] width 27 height 10
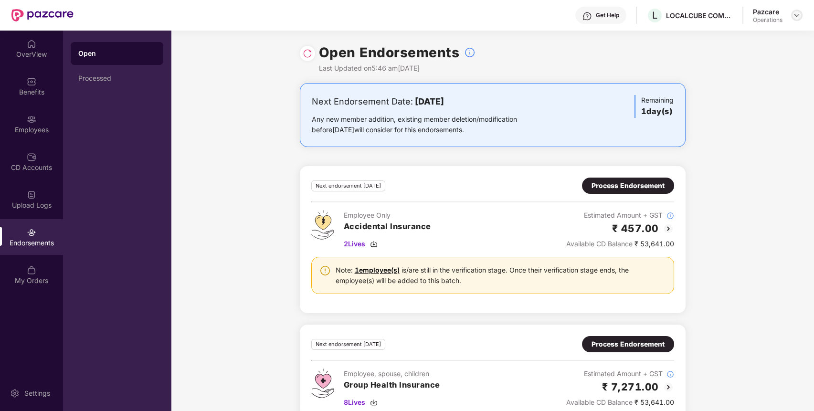
click at [792, 12] on div at bounding box center [796, 15] width 11 height 11
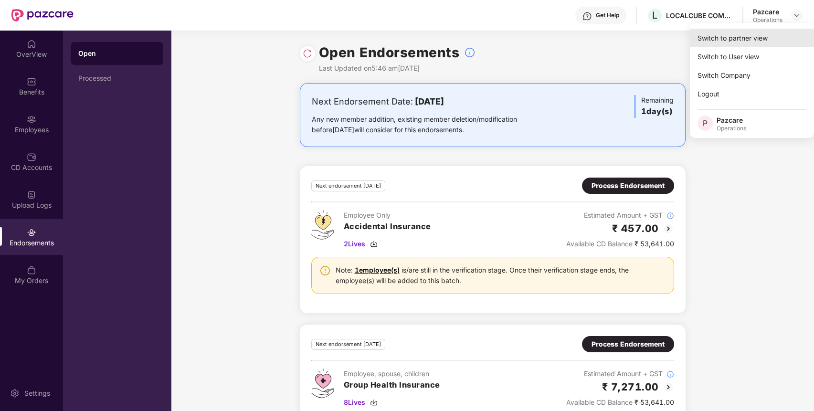
click at [729, 34] on div "Switch to partner view" at bounding box center [751, 38] width 124 height 19
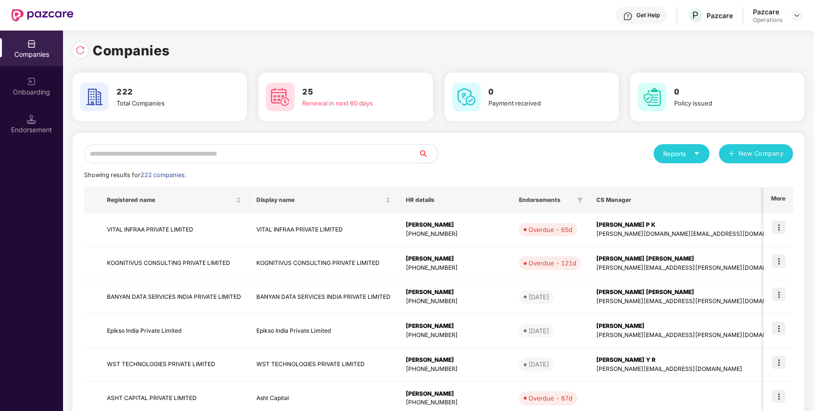
click at [344, 155] on input "text" at bounding box center [251, 153] width 334 height 19
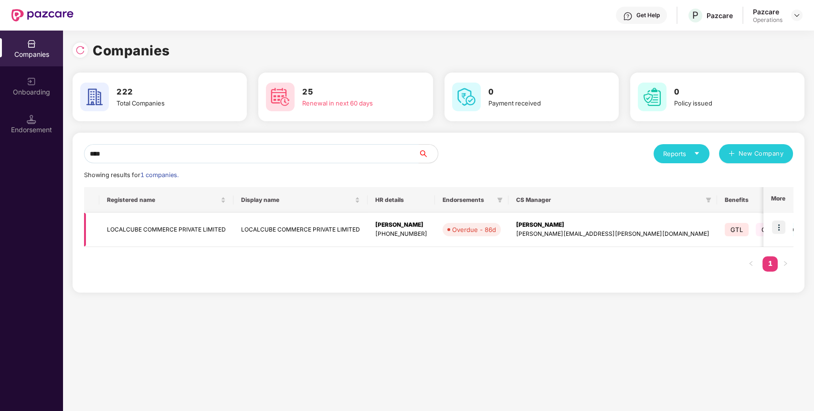
type input "****"
click at [128, 230] on td "LOCALCUBE COMMERCE PRIVATE LIMITED" at bounding box center [166, 230] width 134 height 34
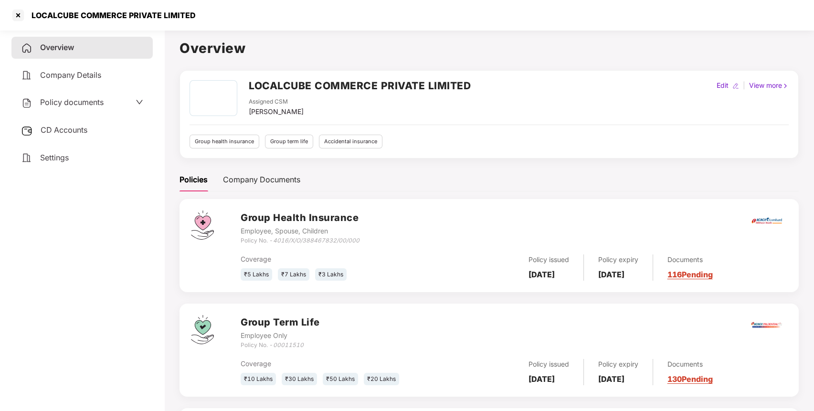
click at [93, 102] on span "Policy documents" at bounding box center [71, 102] width 63 height 10
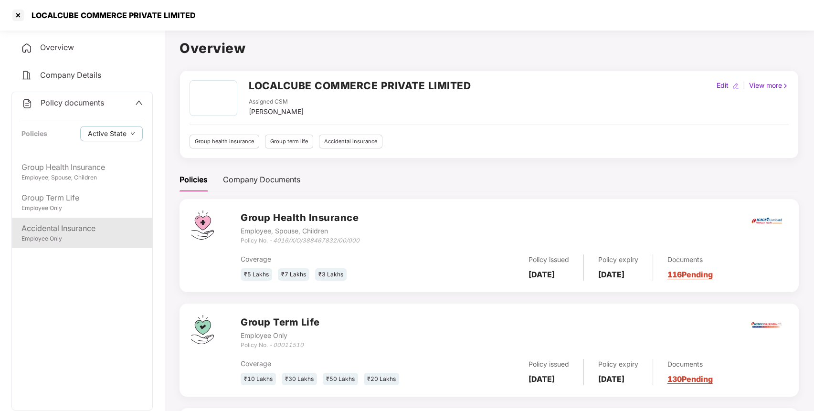
click at [77, 225] on div "Accidental Insurance" at bounding box center [81, 228] width 121 height 12
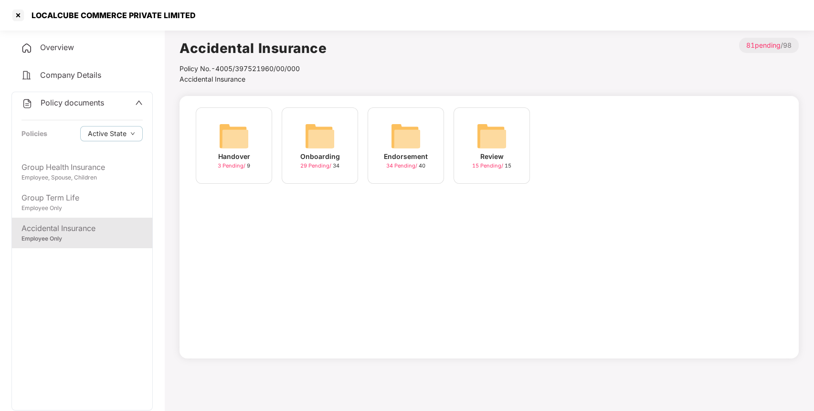
click at [402, 136] on img at bounding box center [405, 136] width 31 height 31
click at [577, 139] on img at bounding box center [577, 136] width 31 height 31
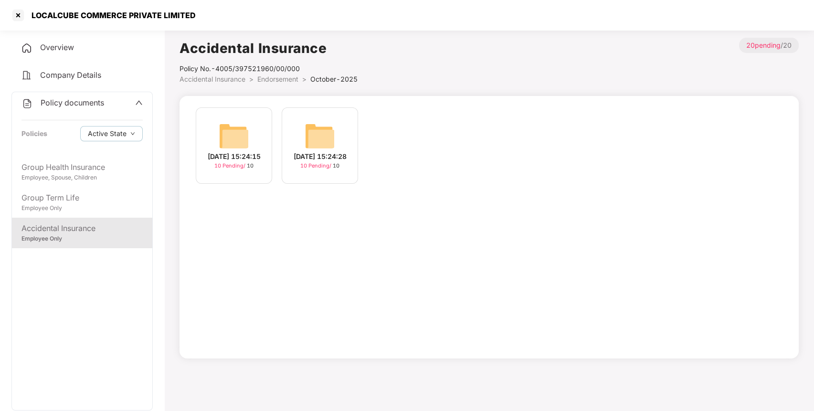
click at [229, 122] on img at bounding box center [234, 136] width 31 height 31
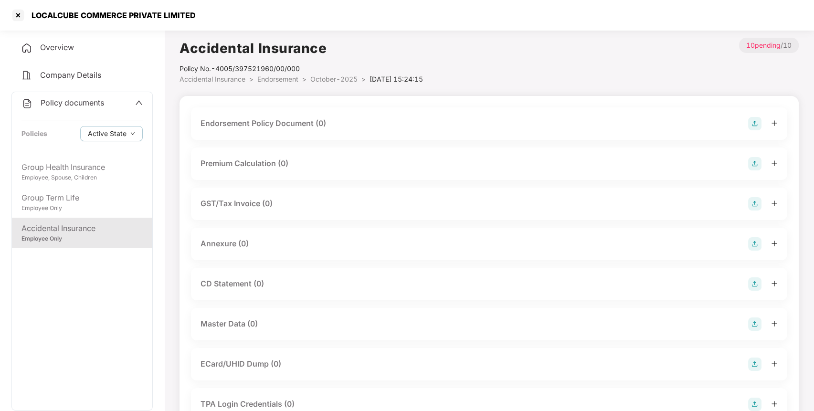
click at [748, 123] on img at bounding box center [754, 123] width 13 height 13
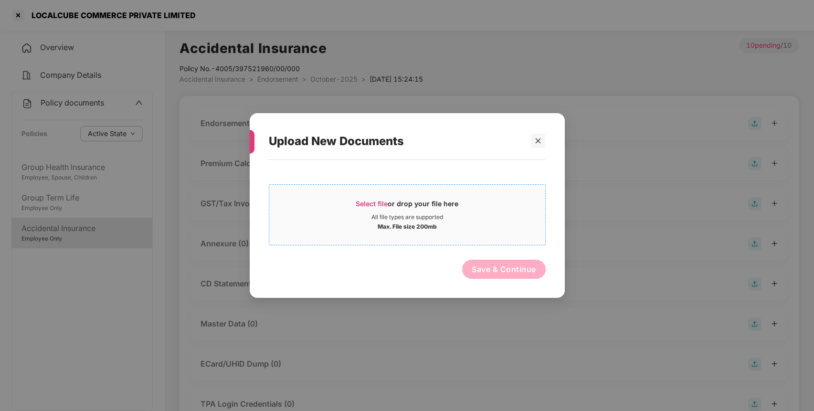
click at [362, 209] on div "Select file or drop your file here" at bounding box center [406, 206] width 103 height 14
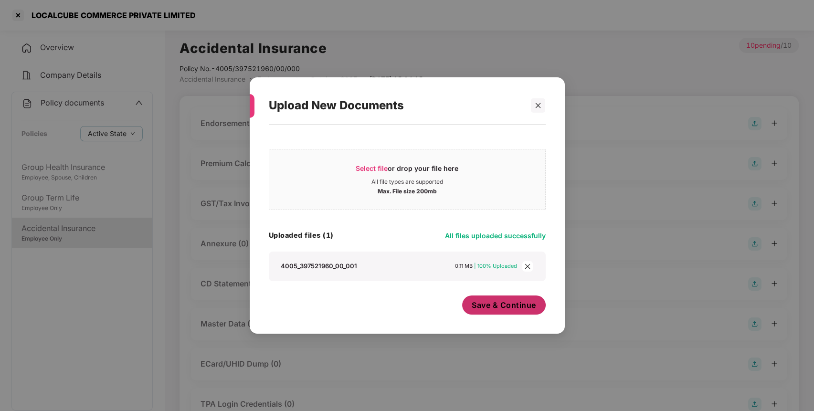
click at [486, 306] on span "Save & Continue" at bounding box center [503, 305] width 64 height 10
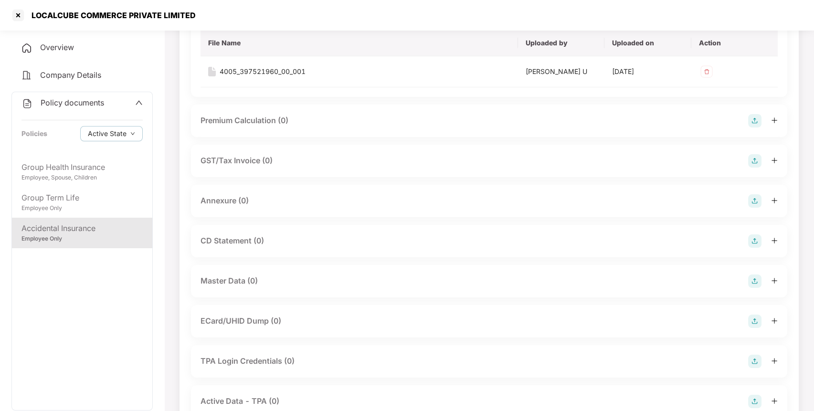
scroll to position [117, 0]
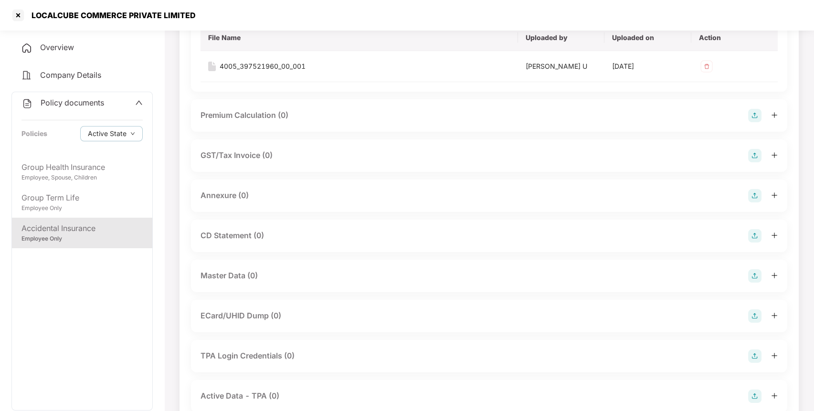
click at [758, 191] on img at bounding box center [754, 195] width 13 height 13
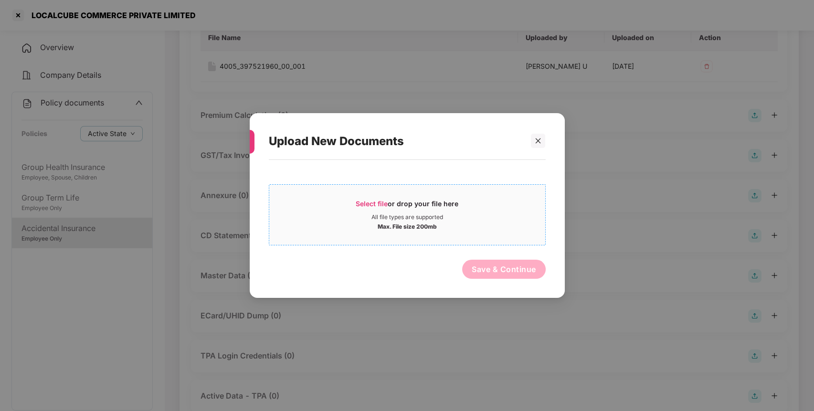
click at [377, 206] on span "Select file" at bounding box center [371, 203] width 32 height 8
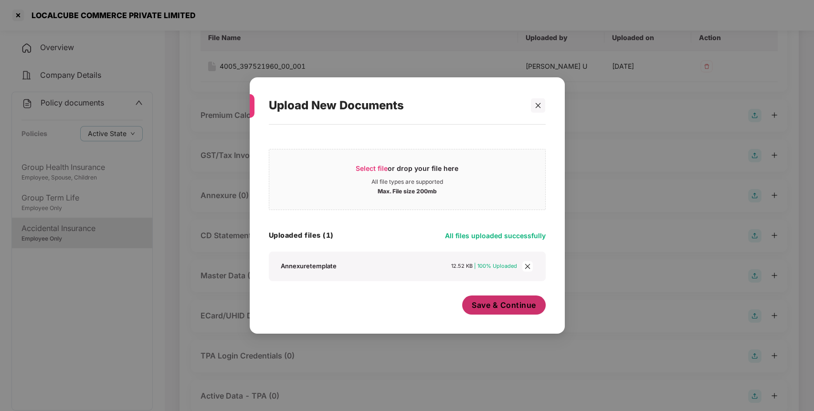
click at [495, 298] on button "Save & Continue" at bounding box center [504, 304] width 84 height 19
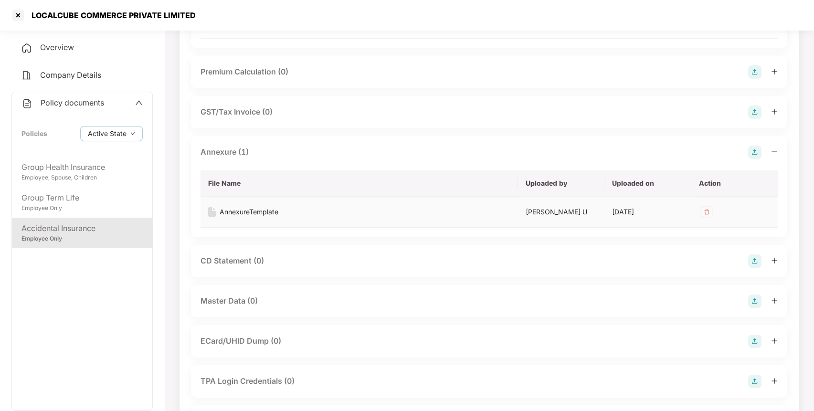
scroll to position [0, 0]
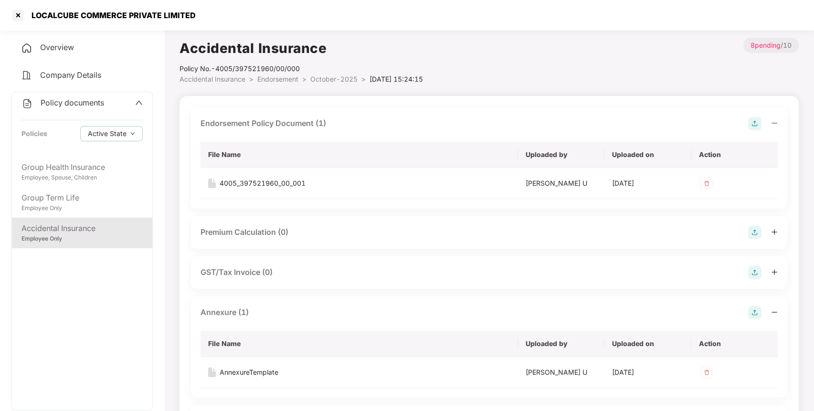
click at [237, 77] on span "Accidental Insurance" at bounding box center [212, 79] width 66 height 8
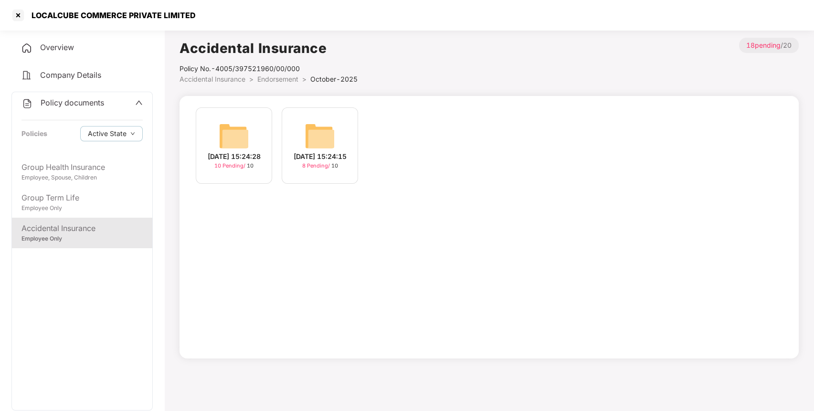
click at [232, 131] on img at bounding box center [234, 136] width 31 height 31
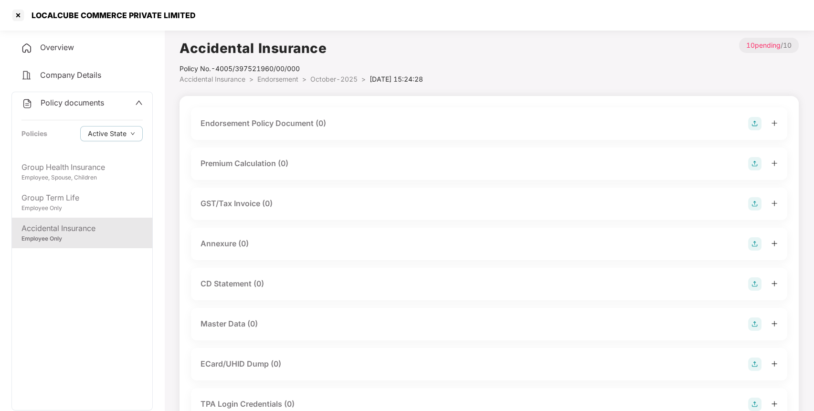
click at [751, 123] on img at bounding box center [754, 123] width 13 height 13
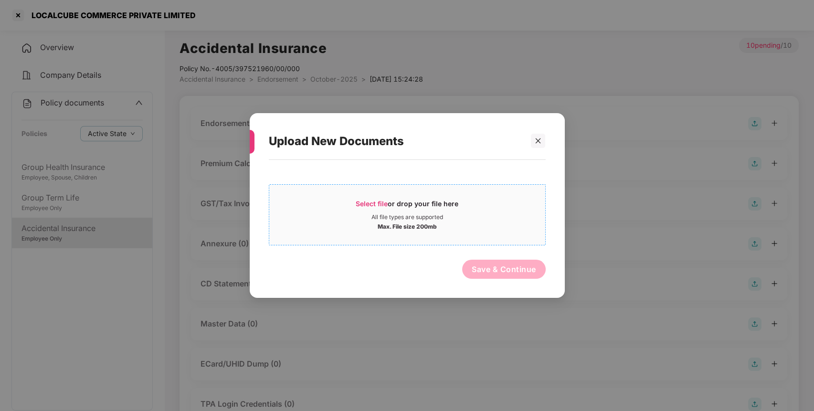
click at [359, 202] on span "Select file" at bounding box center [371, 203] width 32 height 8
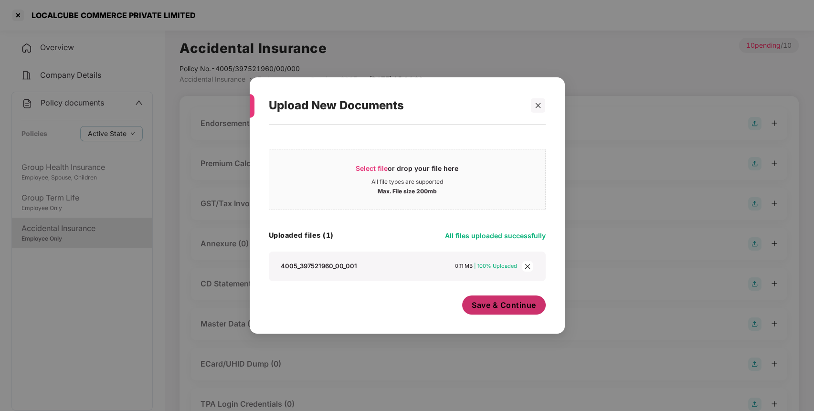
click at [497, 303] on span "Save & Continue" at bounding box center [503, 305] width 64 height 10
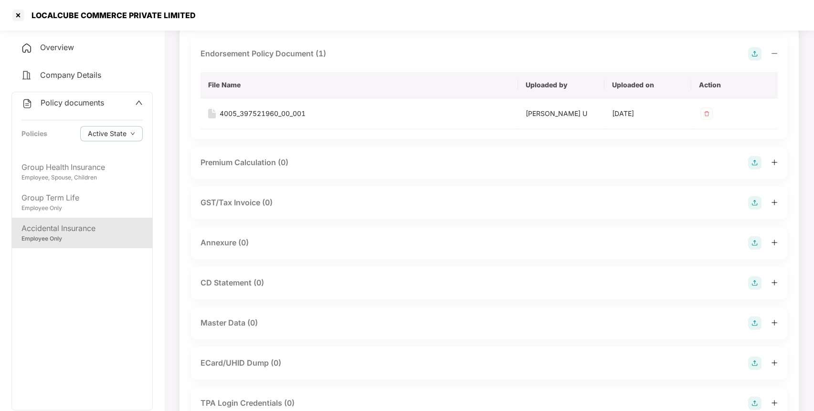
scroll to position [78, 0]
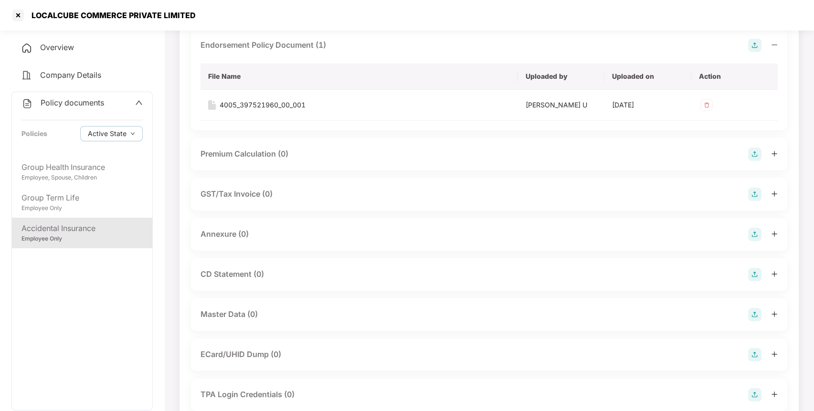
click at [757, 230] on img at bounding box center [754, 234] width 13 height 13
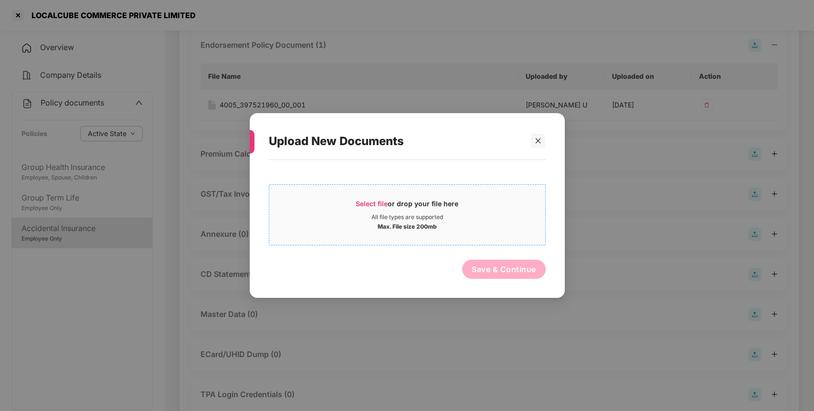
click at [370, 202] on span "Select file" at bounding box center [371, 203] width 32 height 8
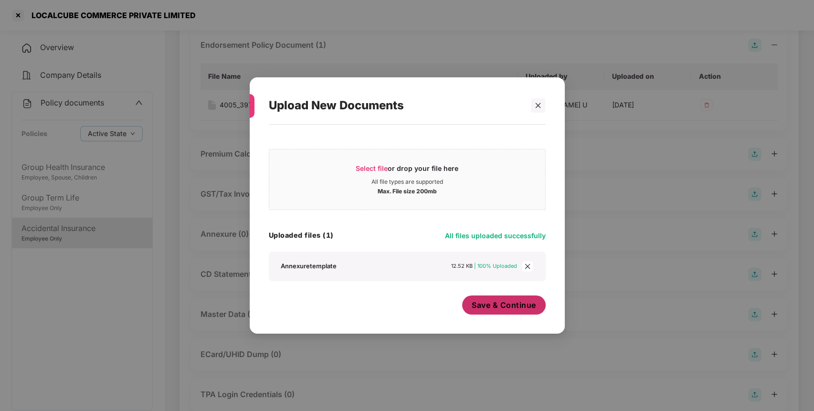
click at [499, 309] on span "Save & Continue" at bounding box center [503, 305] width 64 height 10
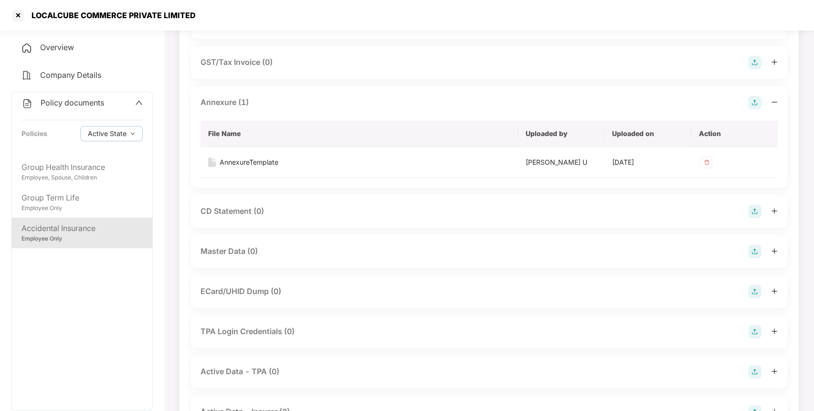
scroll to position [210, 0]
click at [756, 249] on img at bounding box center [754, 250] width 13 height 13
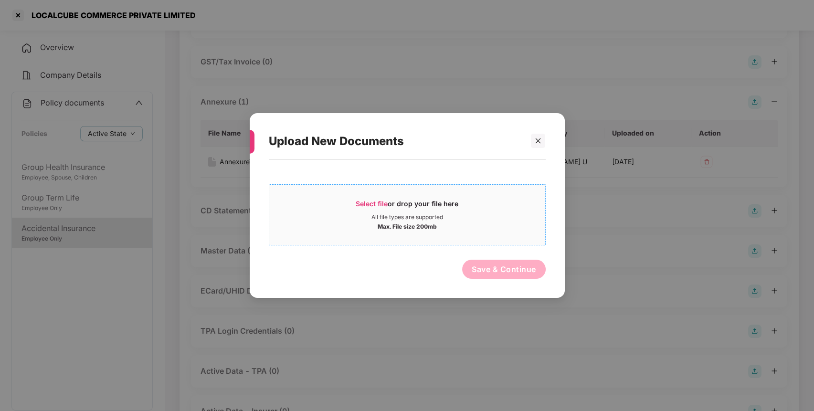
click at [365, 206] on span "Select file" at bounding box center [371, 203] width 32 height 8
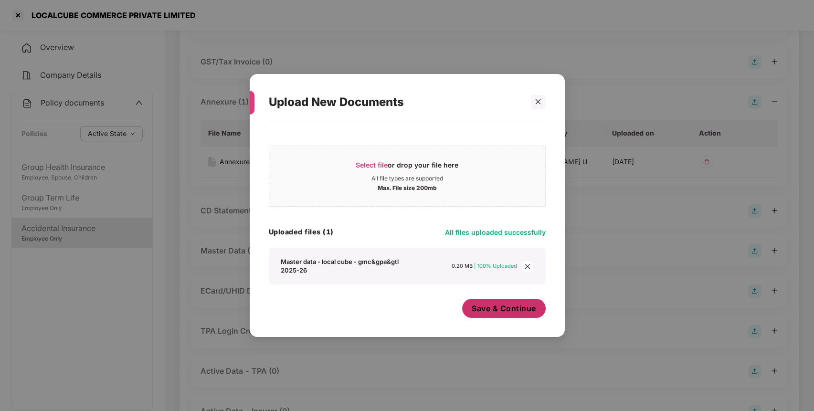
click at [498, 309] on span "Save & Continue" at bounding box center [503, 308] width 64 height 10
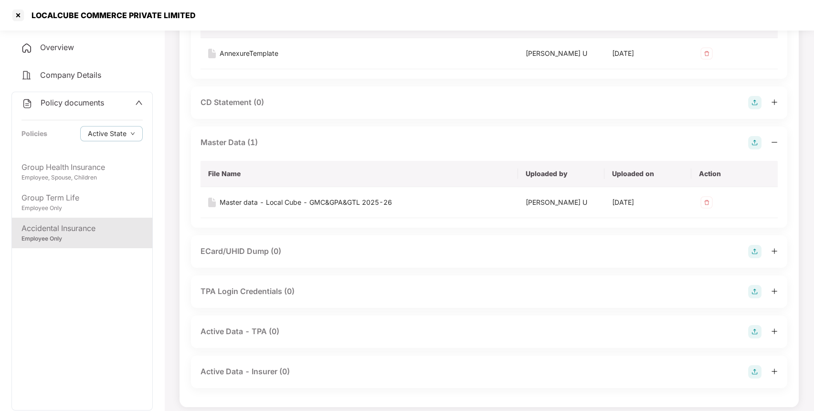
scroll to position [323, 0]
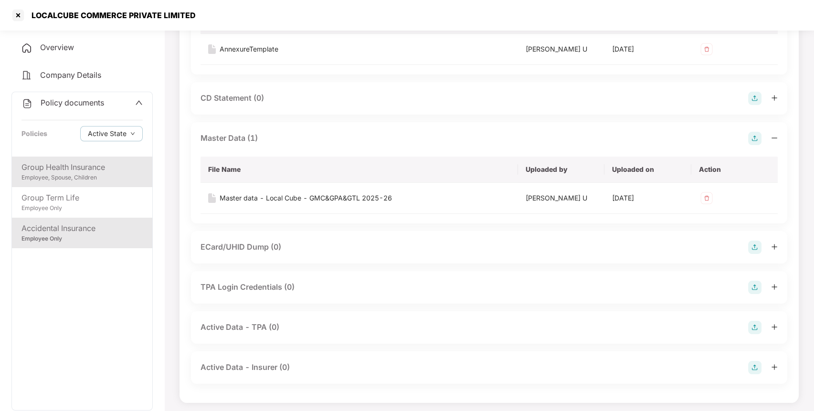
click at [95, 175] on div "Employee, Spouse, Children" at bounding box center [81, 177] width 121 height 9
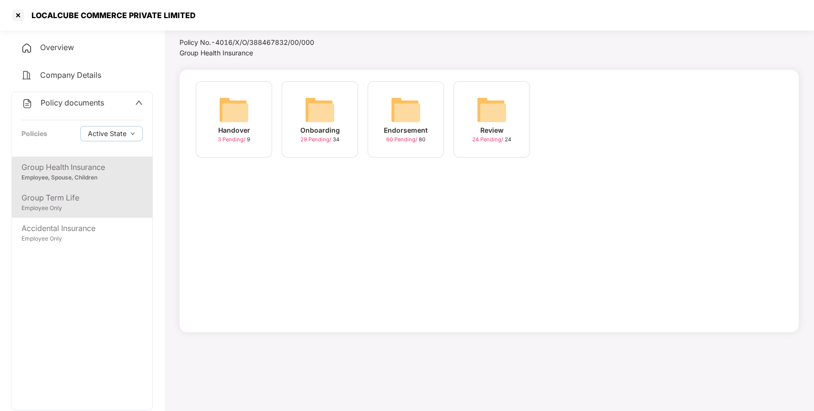
click at [81, 195] on div "Group Term Life" at bounding box center [81, 198] width 121 height 12
click at [89, 177] on div "Employee, Spouse, Children" at bounding box center [81, 177] width 121 height 9
click at [15, 14] on div at bounding box center [17, 15] width 15 height 15
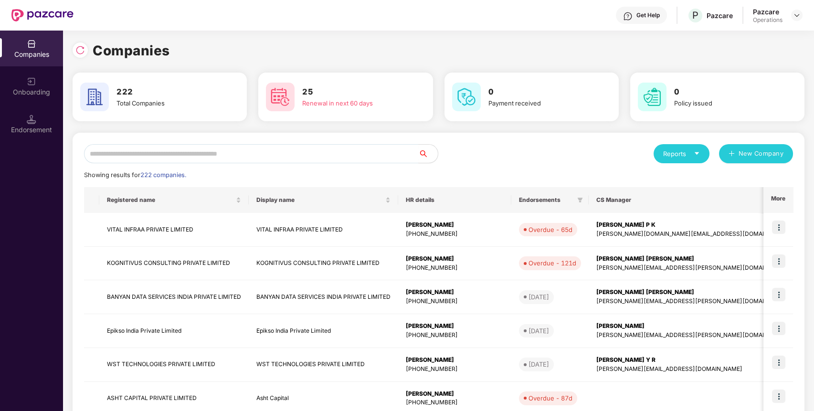
scroll to position [0, 0]
click at [264, 160] on input "text" at bounding box center [251, 153] width 334 height 19
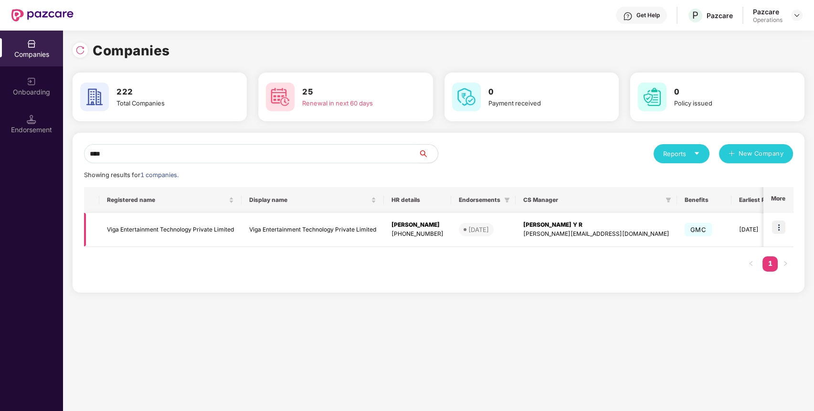
type input "****"
click at [162, 235] on td "Viga Entertainment Technology Private Limited" at bounding box center [170, 230] width 142 height 34
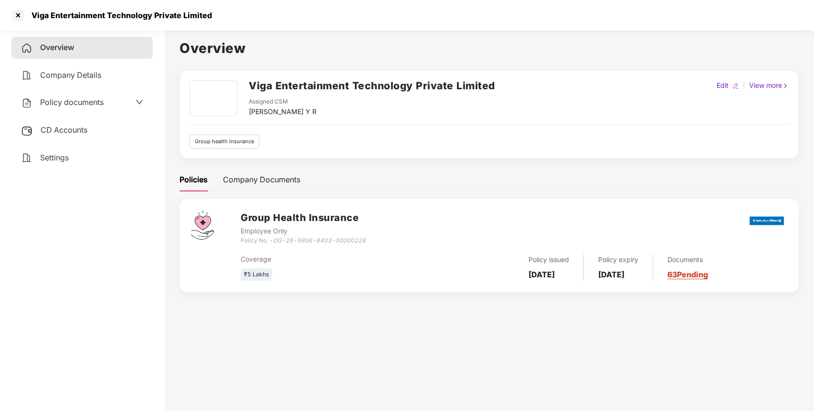
click at [81, 104] on span "Policy documents" at bounding box center [71, 102] width 63 height 10
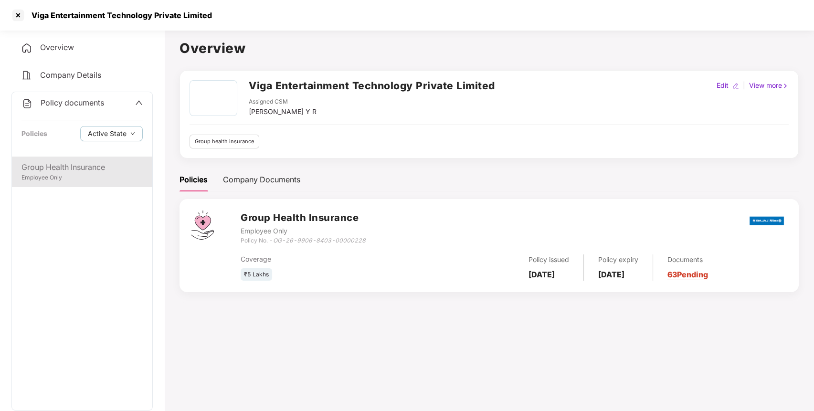
click at [62, 167] on div "Group Health Insurance" at bounding box center [81, 167] width 121 height 12
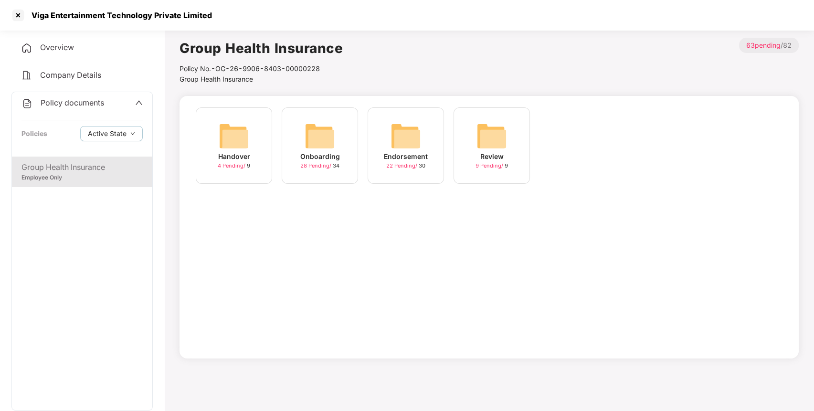
click at [389, 141] on div "Endorsement 22 Pending / 30" at bounding box center [405, 145] width 76 height 76
click at [405, 141] on img at bounding box center [405, 136] width 31 height 31
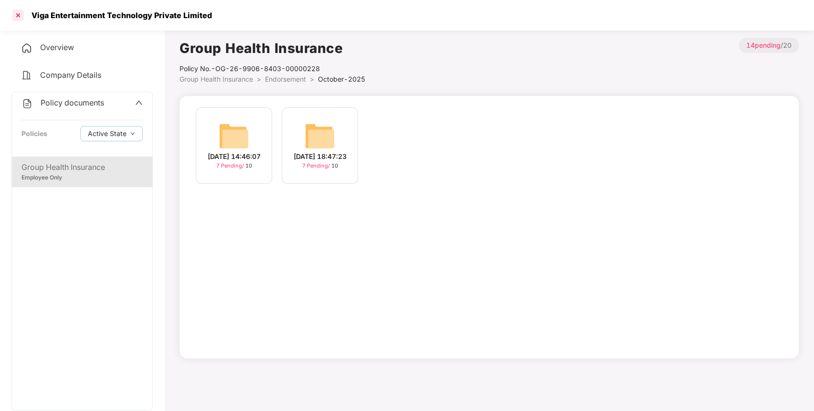
click at [16, 13] on div at bounding box center [17, 15] width 15 height 15
